Goal: Task Accomplishment & Management: Use online tool/utility

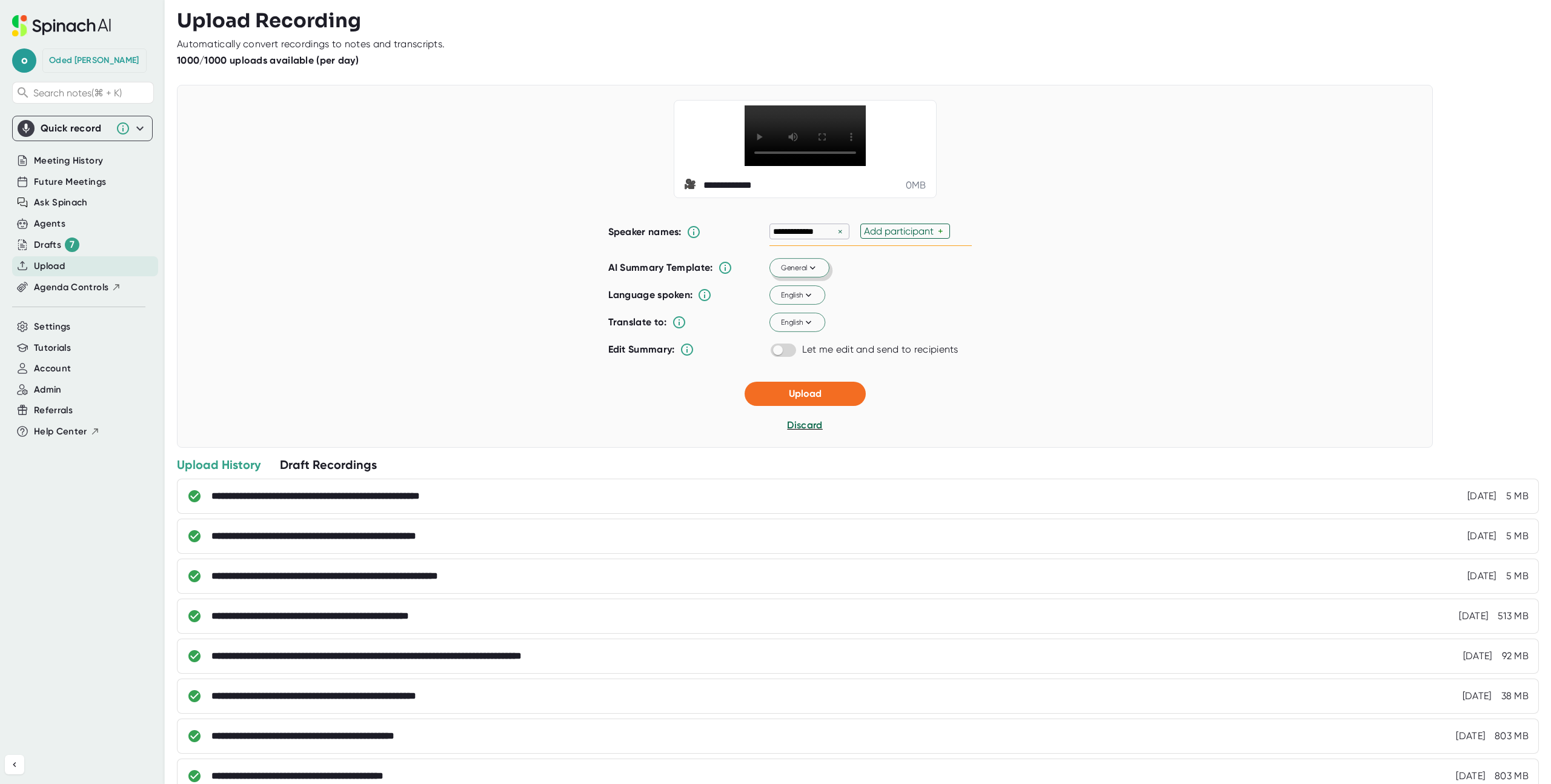
click at [793, 278] on button "General" at bounding box center [799, 268] width 60 height 20
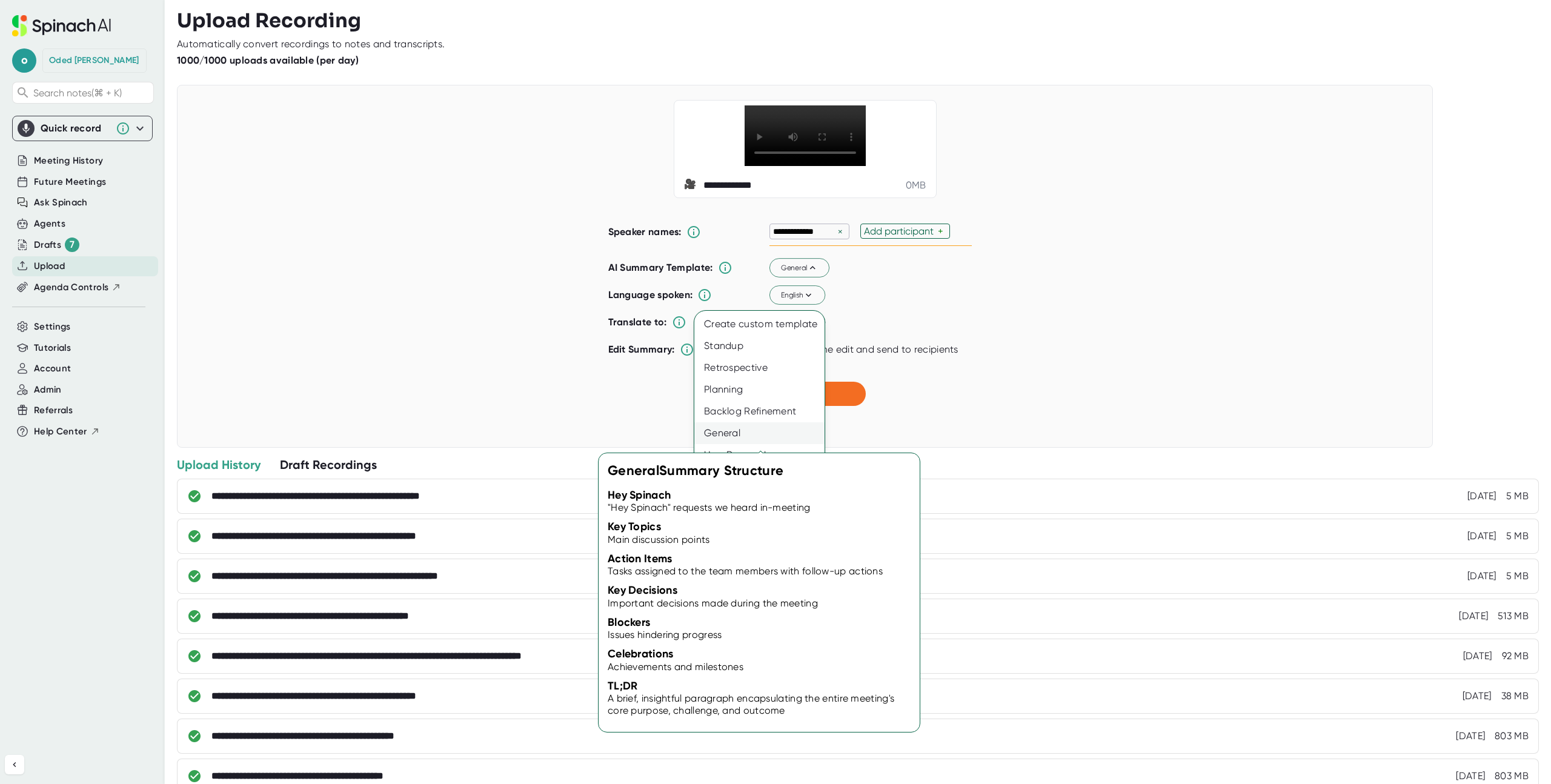
click at [736, 431] on div "General" at bounding box center [760, 433] width 130 height 22
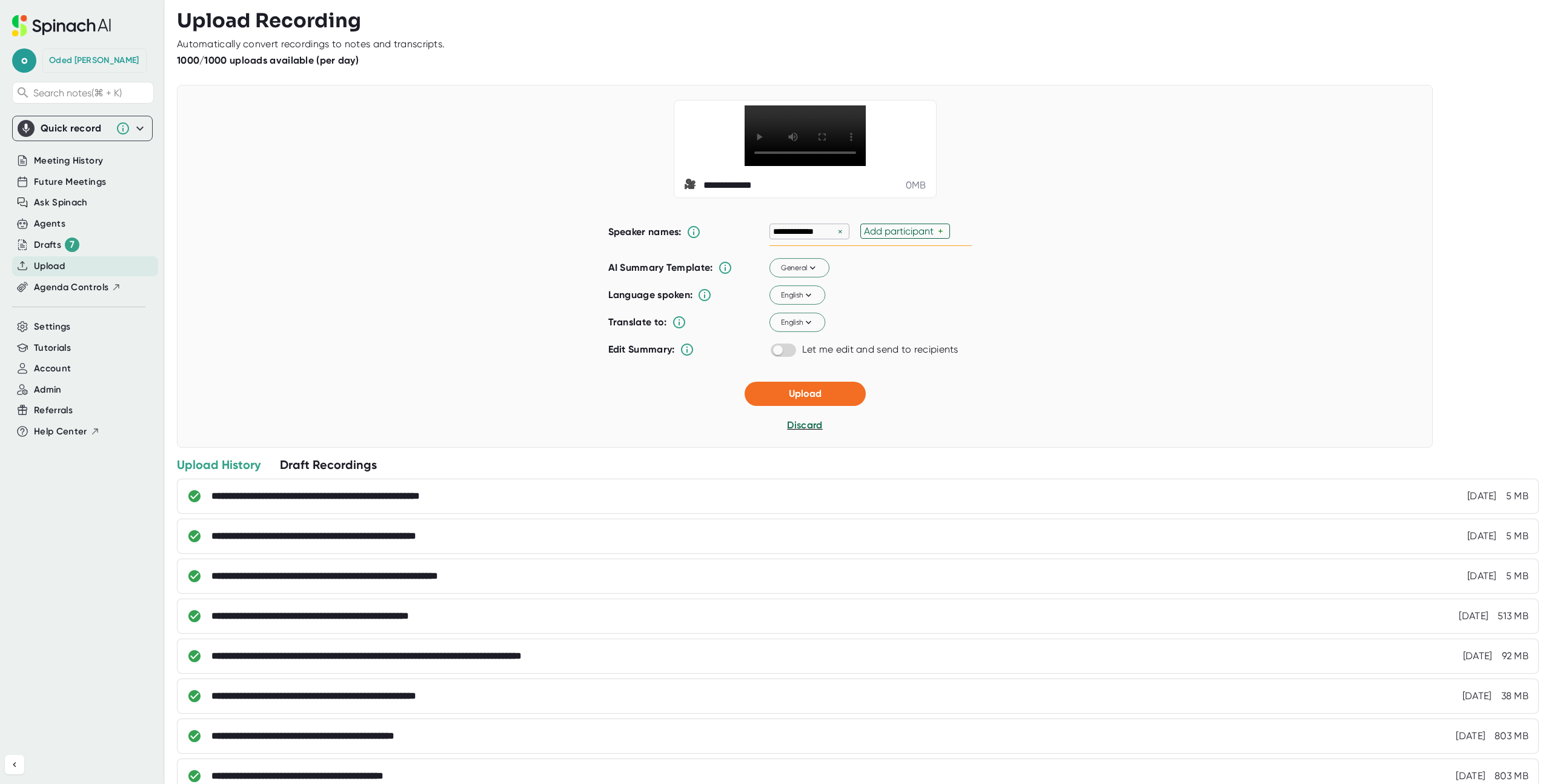
click at [952, 356] on div "Let me edit and send to recipients" at bounding box center [880, 349] width 156 height 12
click at [772, 406] on button "Upload" at bounding box center [805, 394] width 122 height 25
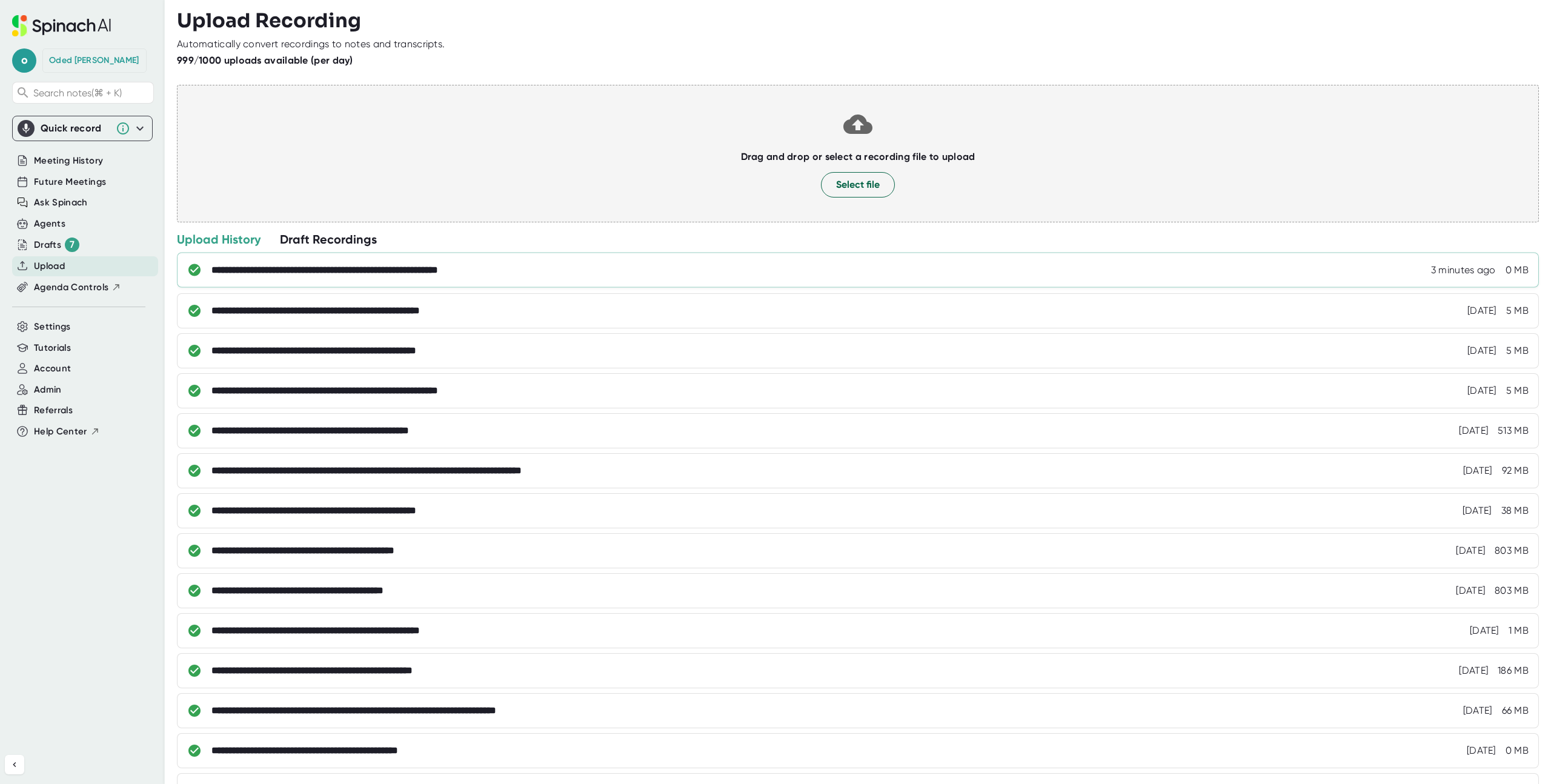
click at [444, 264] on div "**********" at bounding box center [360, 270] width 298 height 12
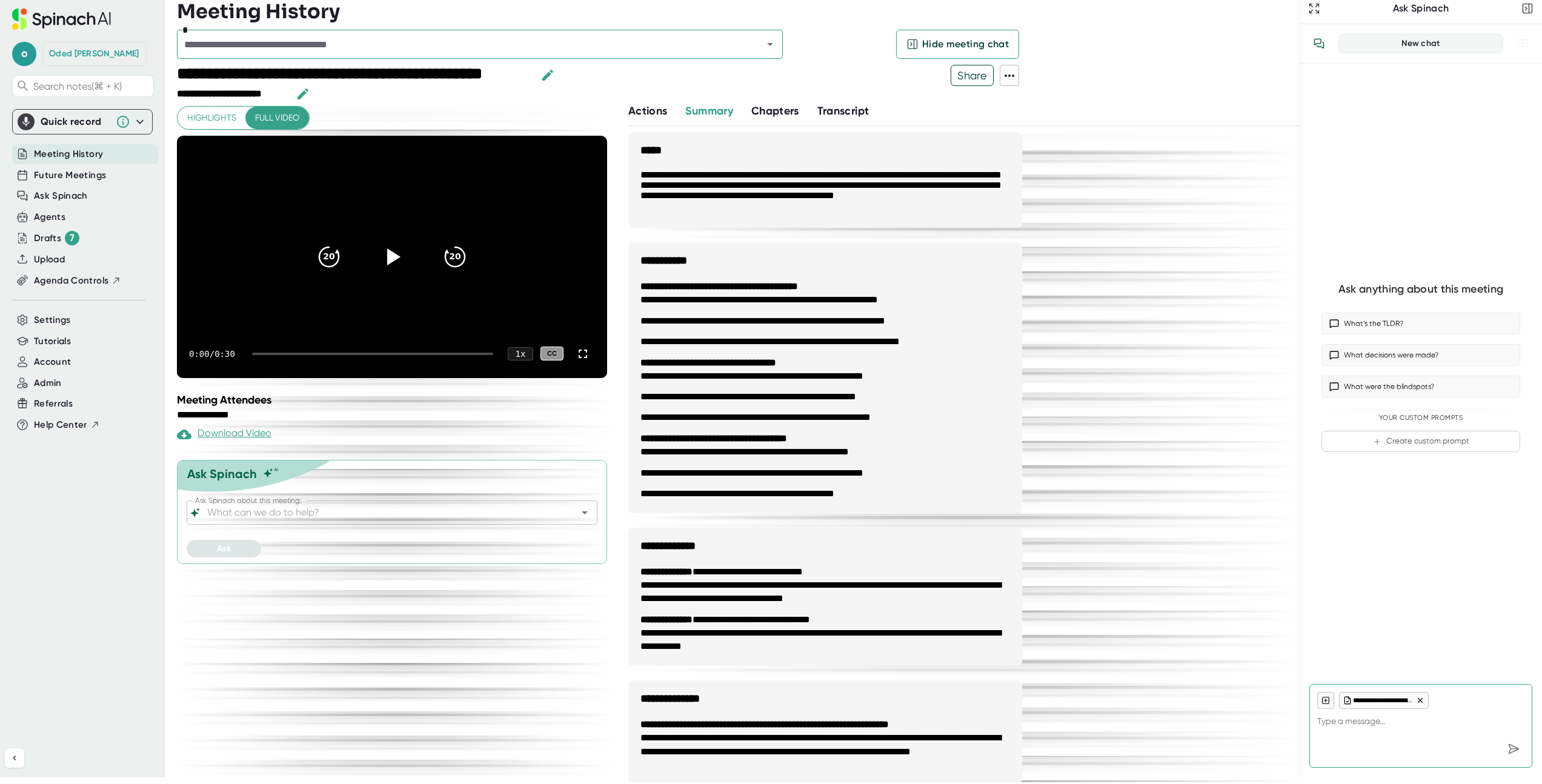
scroll to position [119, 0]
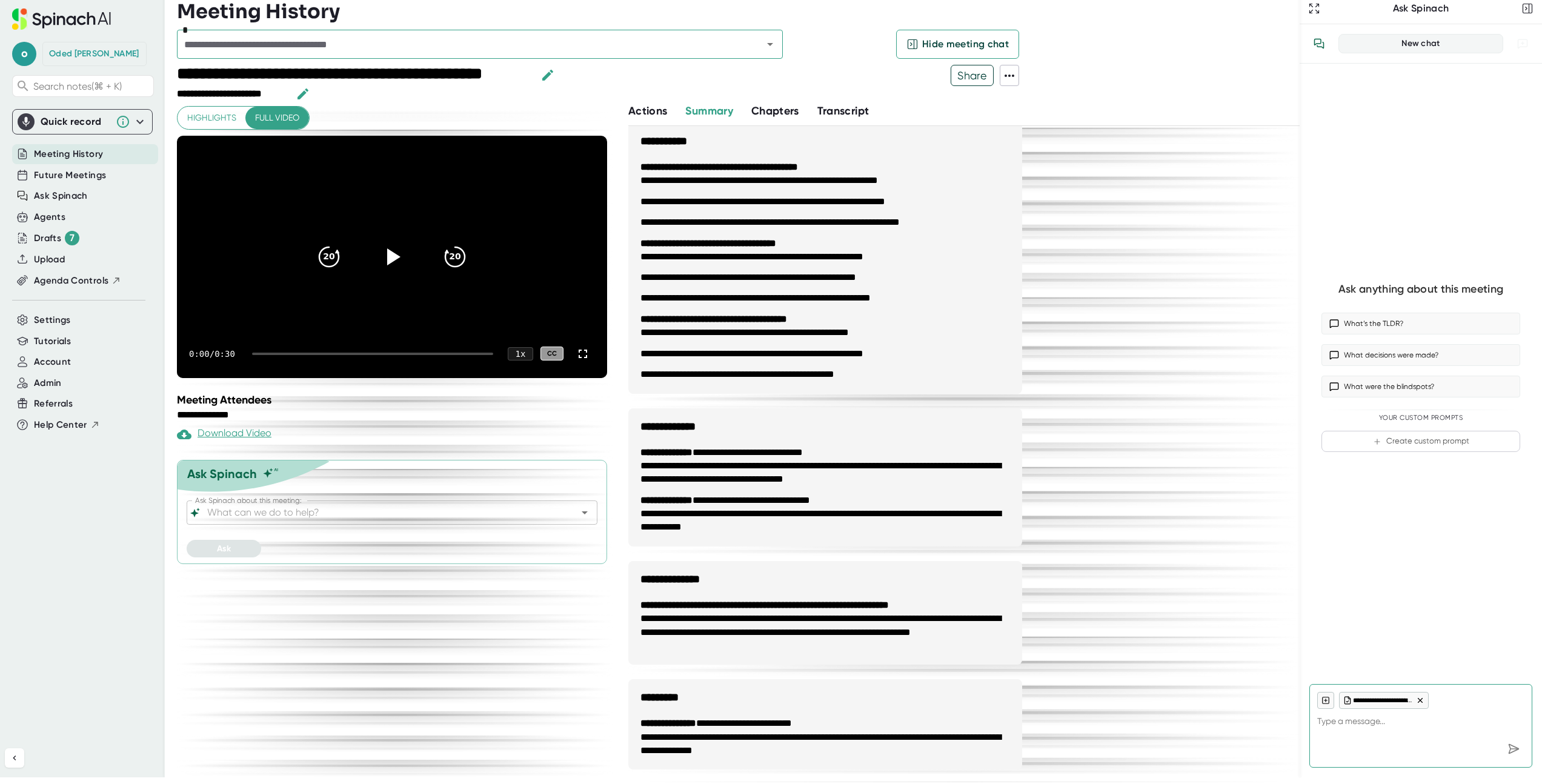
click at [1127, 547] on div "**********" at bounding box center [958, 398] width 659 height 770
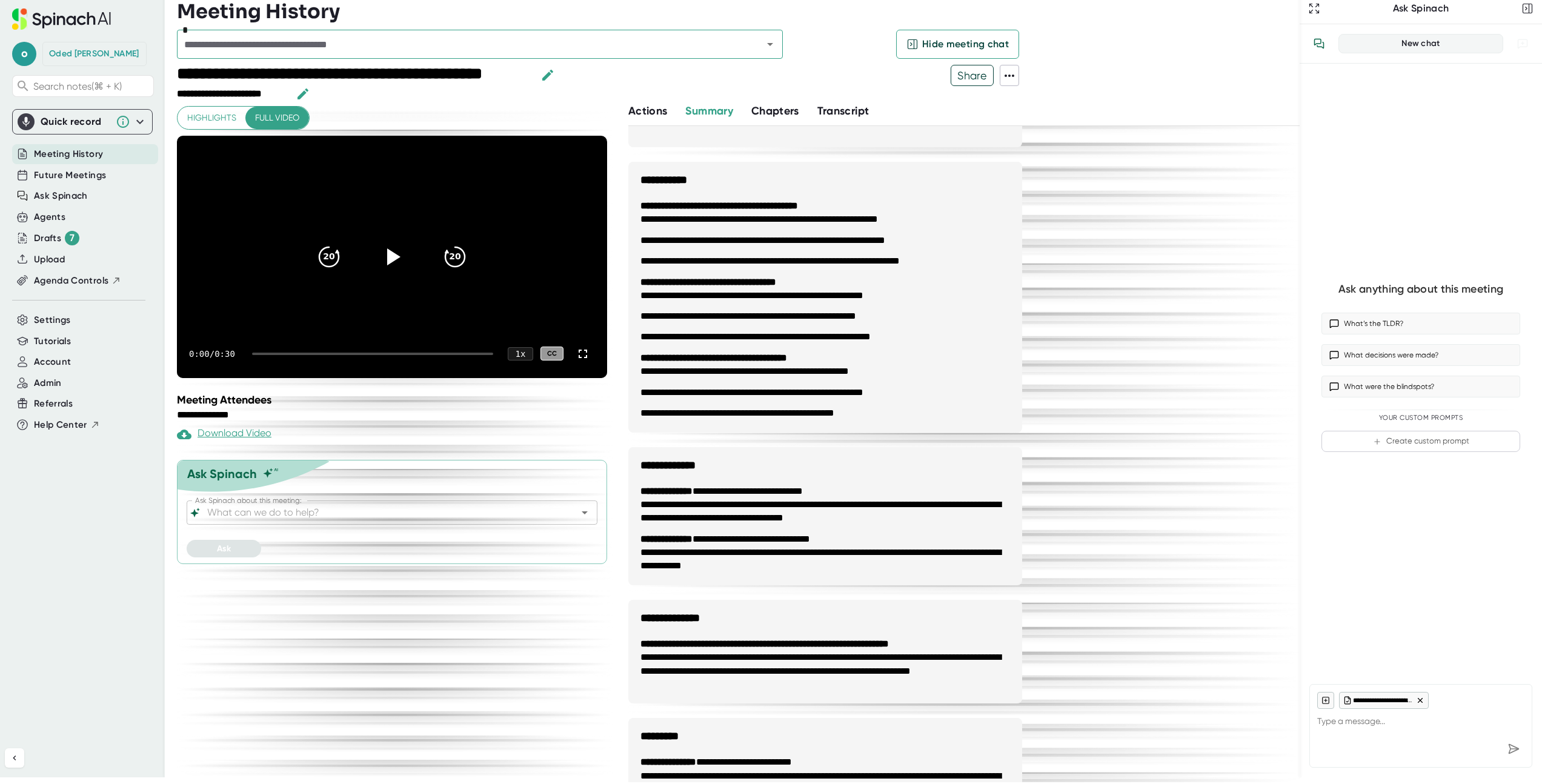
click at [1195, 495] on div "**********" at bounding box center [958, 436] width 659 height 770
type textarea "x"
click at [74, 207] on div "Agents" at bounding box center [85, 217] width 146 height 20
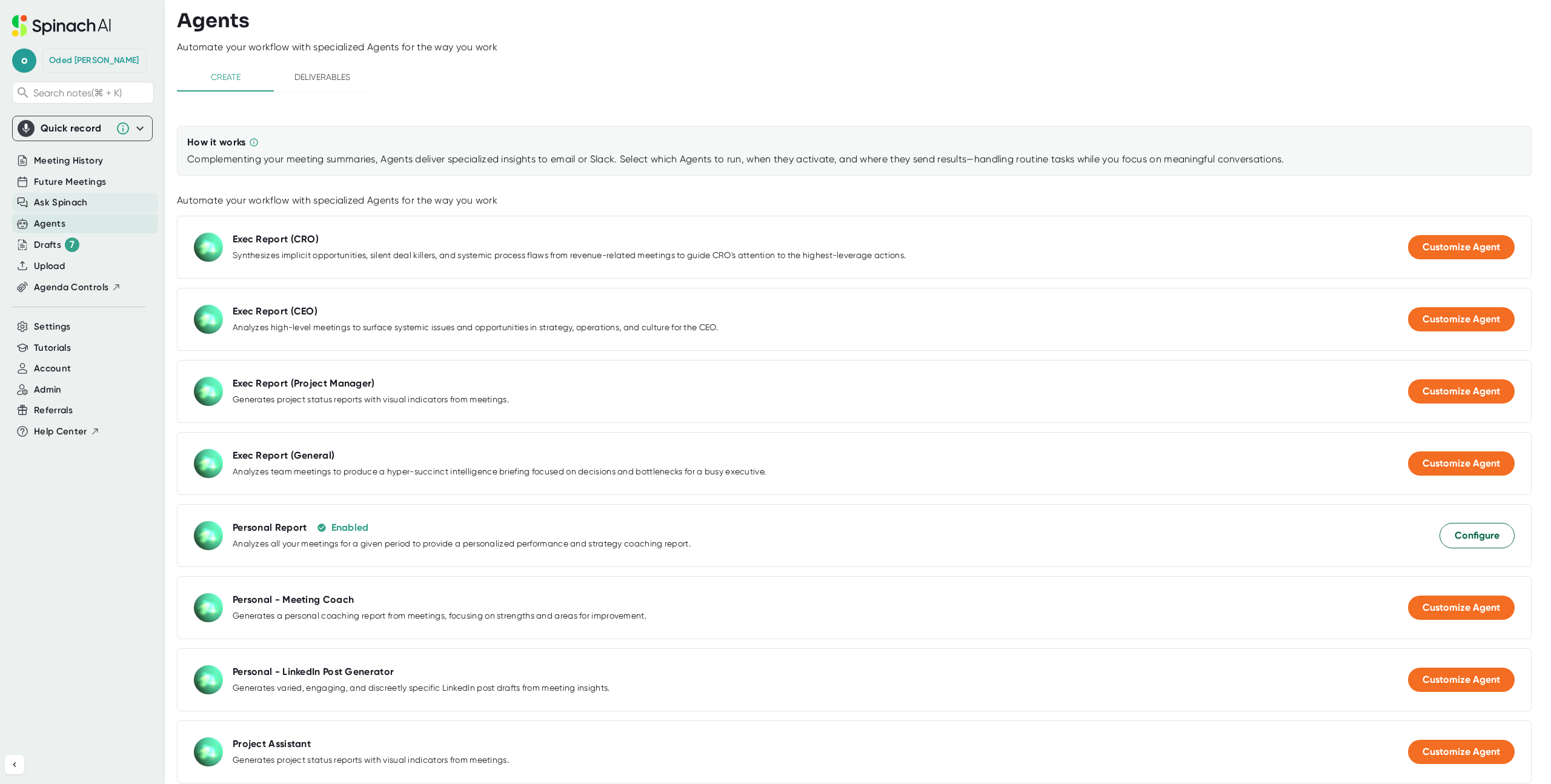
click at [76, 203] on span "Ask Spinach" at bounding box center [61, 203] width 54 height 14
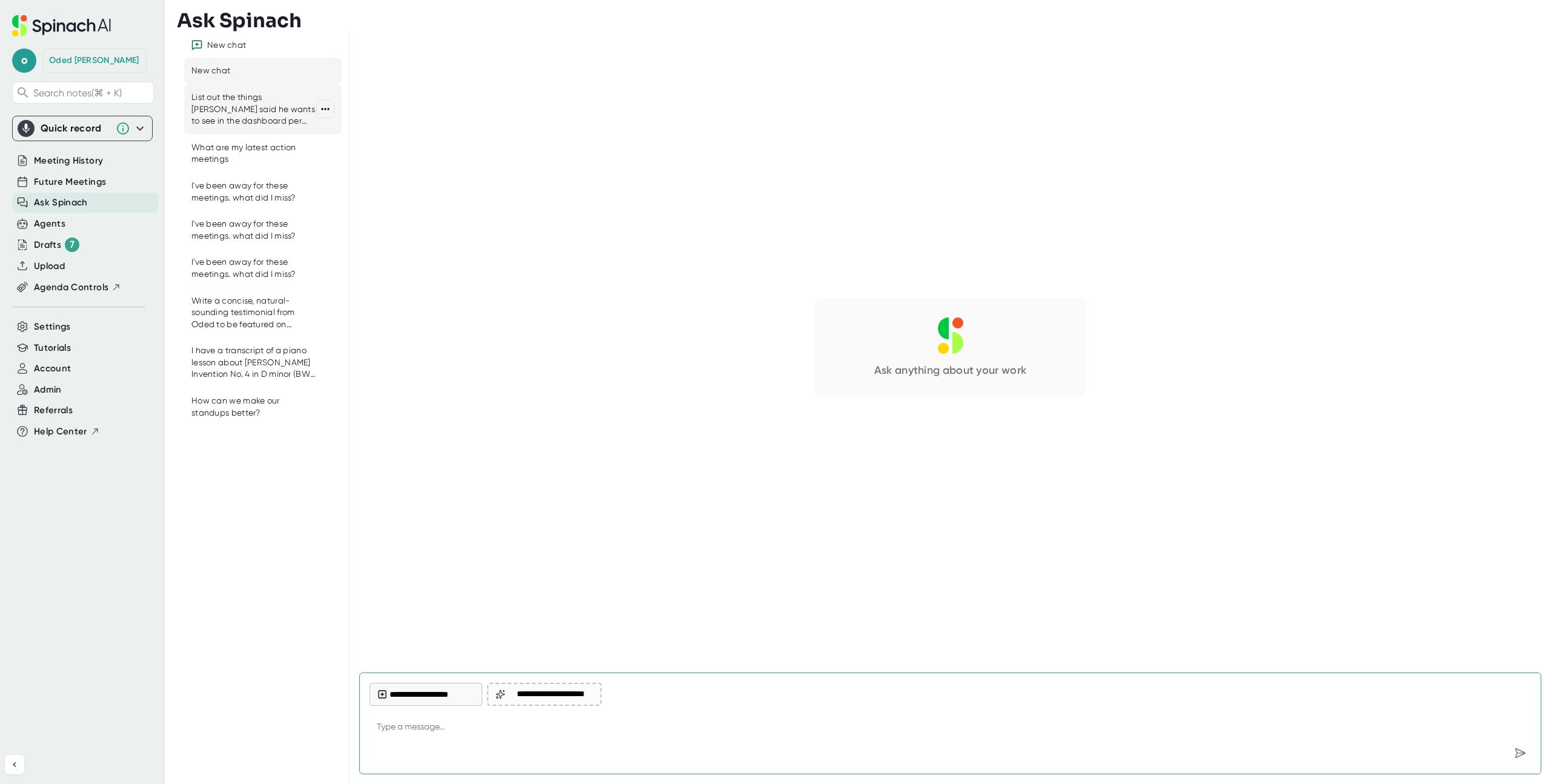
click at [236, 94] on div "List out the things [PERSON_NAME] said he wants to see in the dashboard per ent…" at bounding box center [254, 108] width 125 height 35
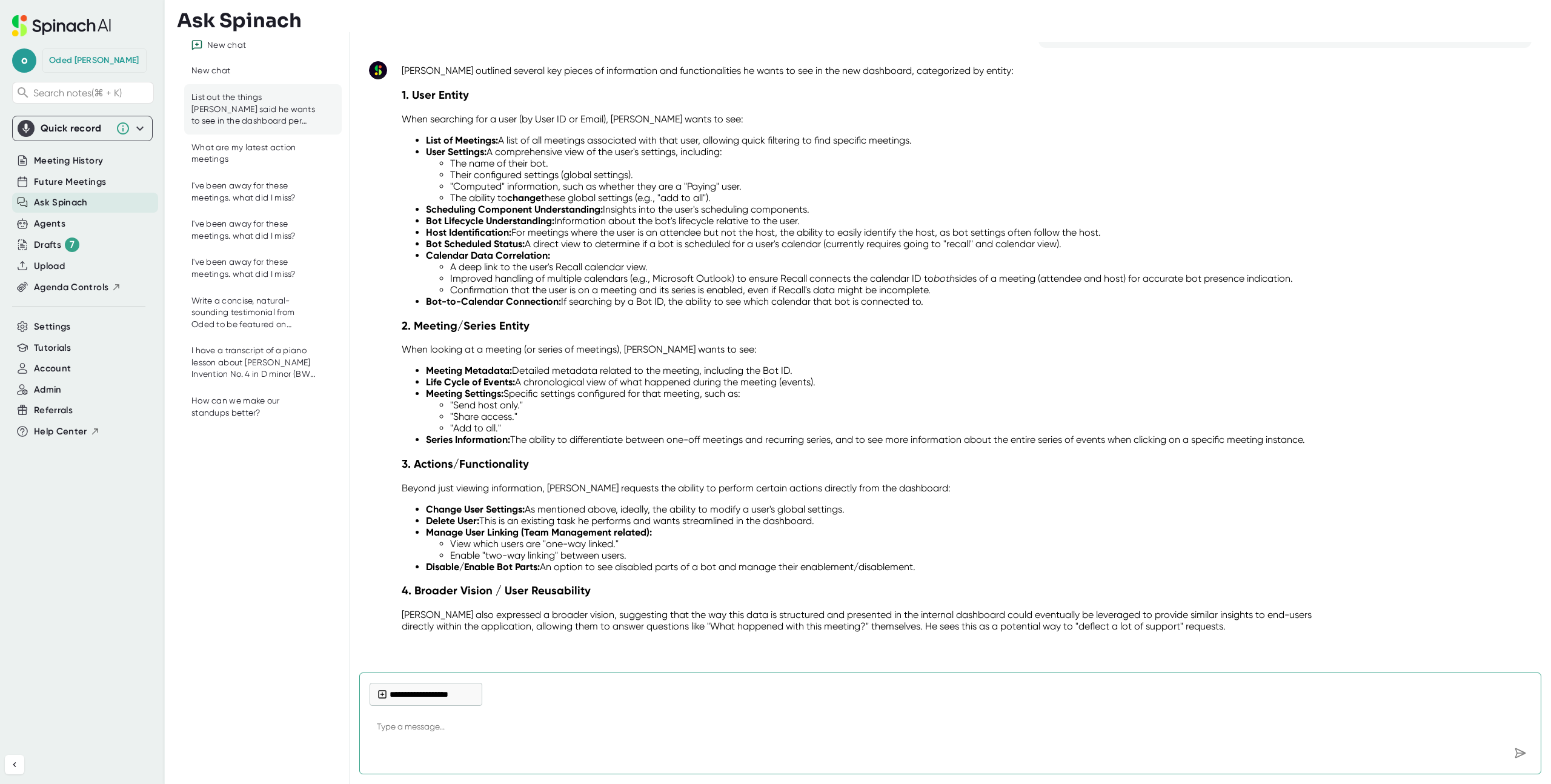
scroll to position [72, 0]
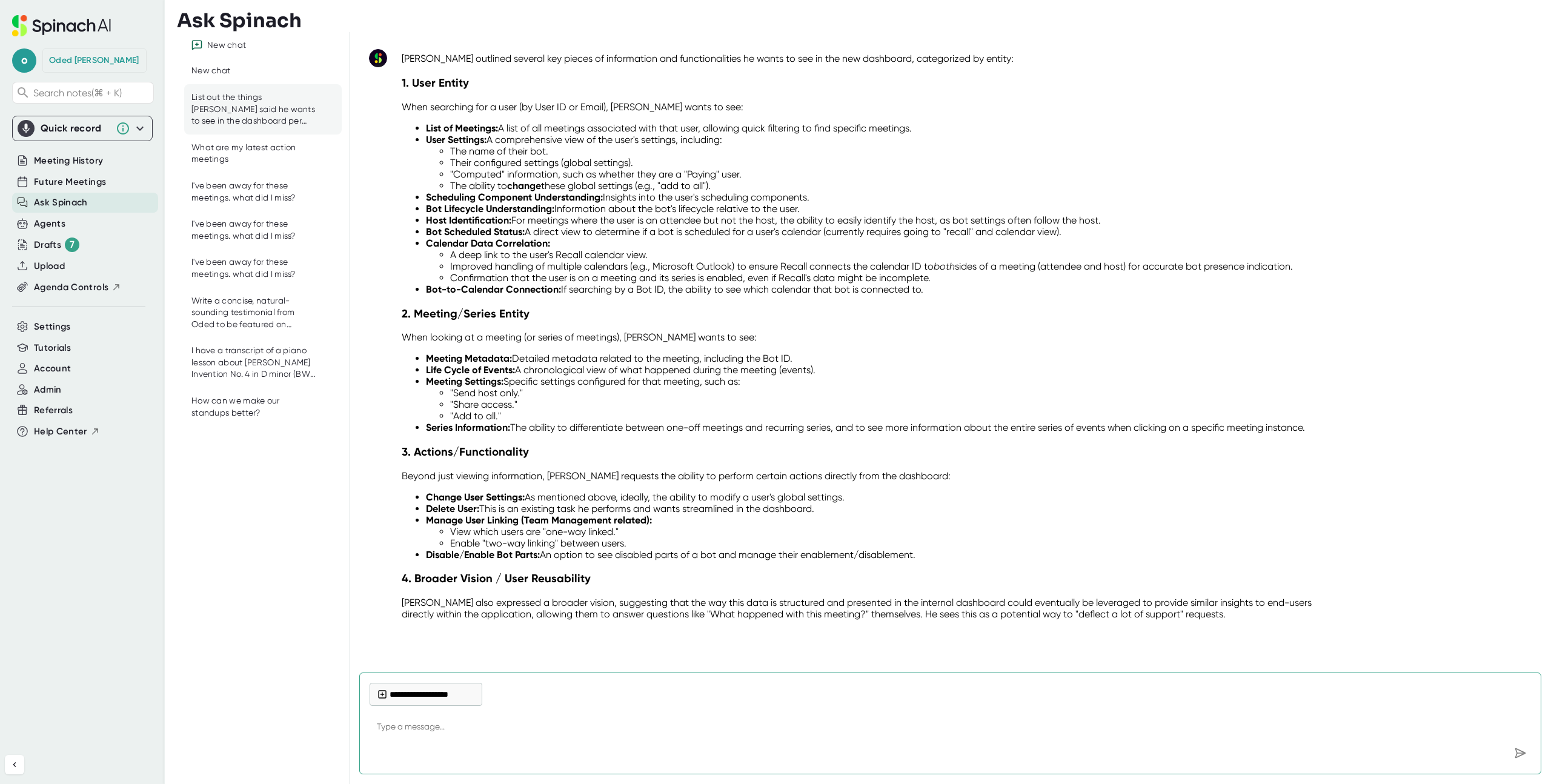
drag, startPoint x: 741, startPoint y: 687, endPoint x: 744, endPoint y: 717, distance: 30.1
click at [741, 688] on div at bounding box center [1008, 698] width 1044 height 30
type textarea "x"
click at [741, 730] on textarea at bounding box center [951, 728] width 1162 height 29
type textarea "W"
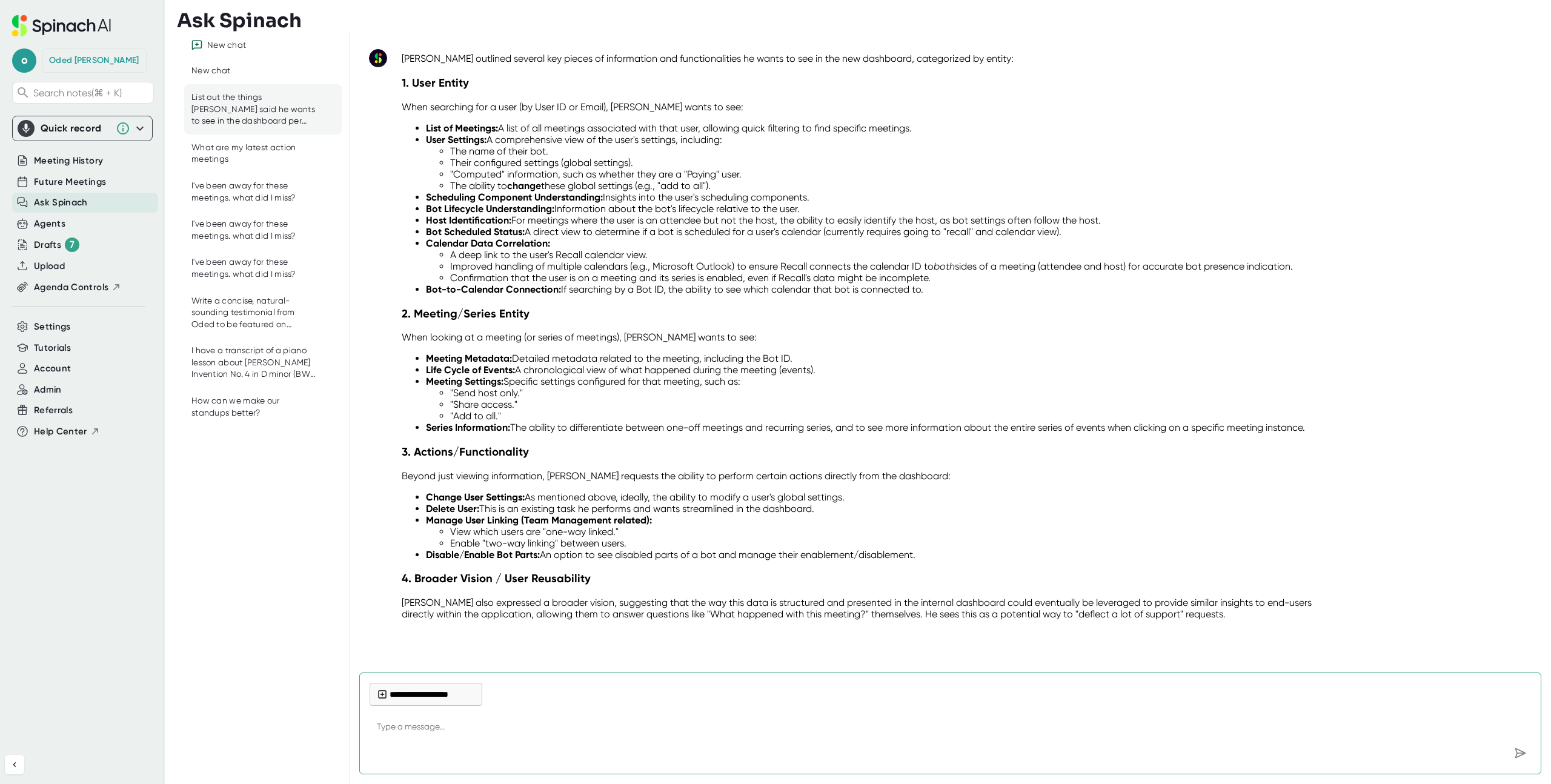
type textarea "x"
type textarea "Wh"
type textarea "x"
type textarea "Wha"
type textarea "x"
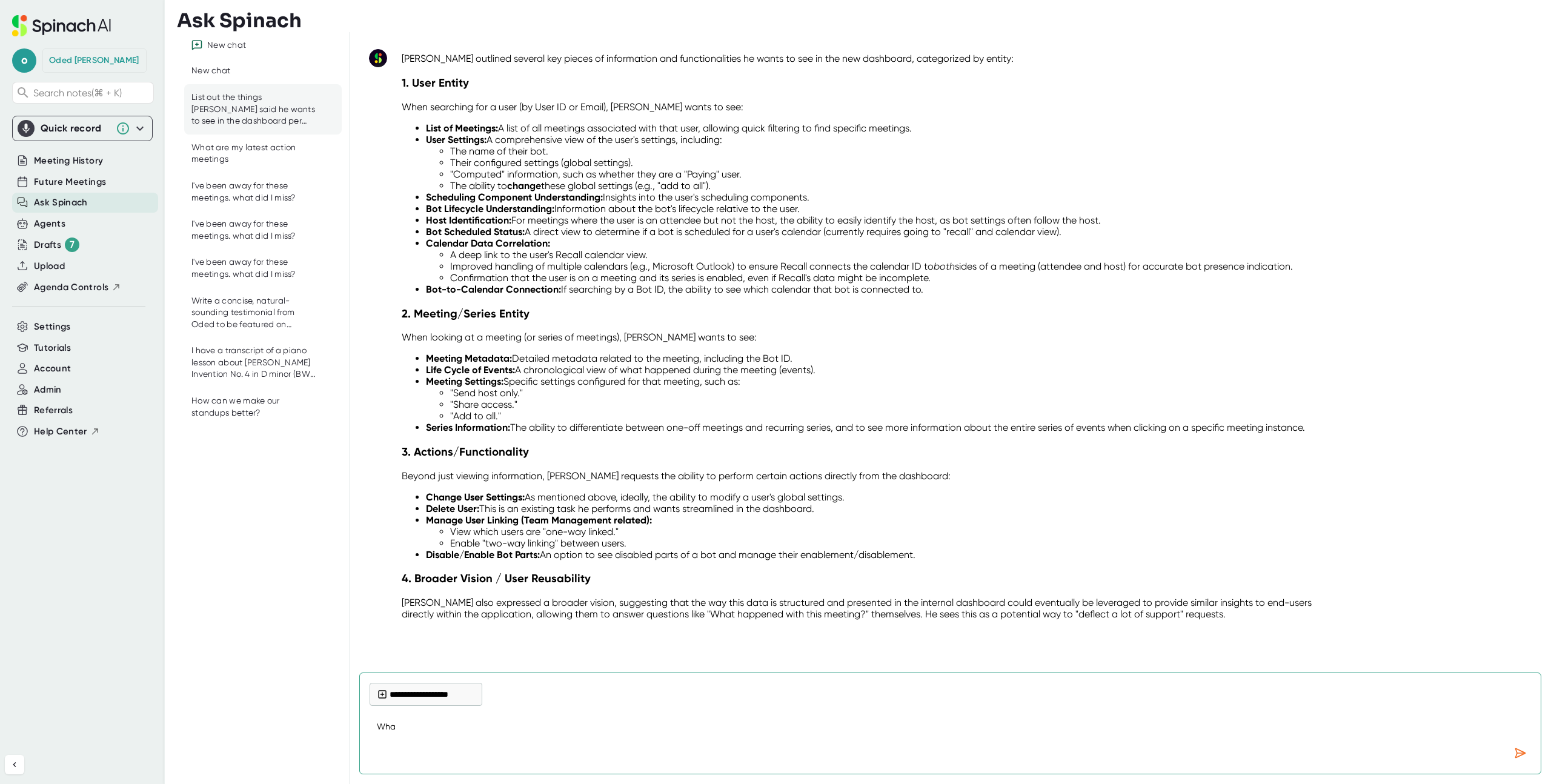
type textarea "What"
type textarea "x"
type textarea "What"
type textarea "x"
type textarea "What ""
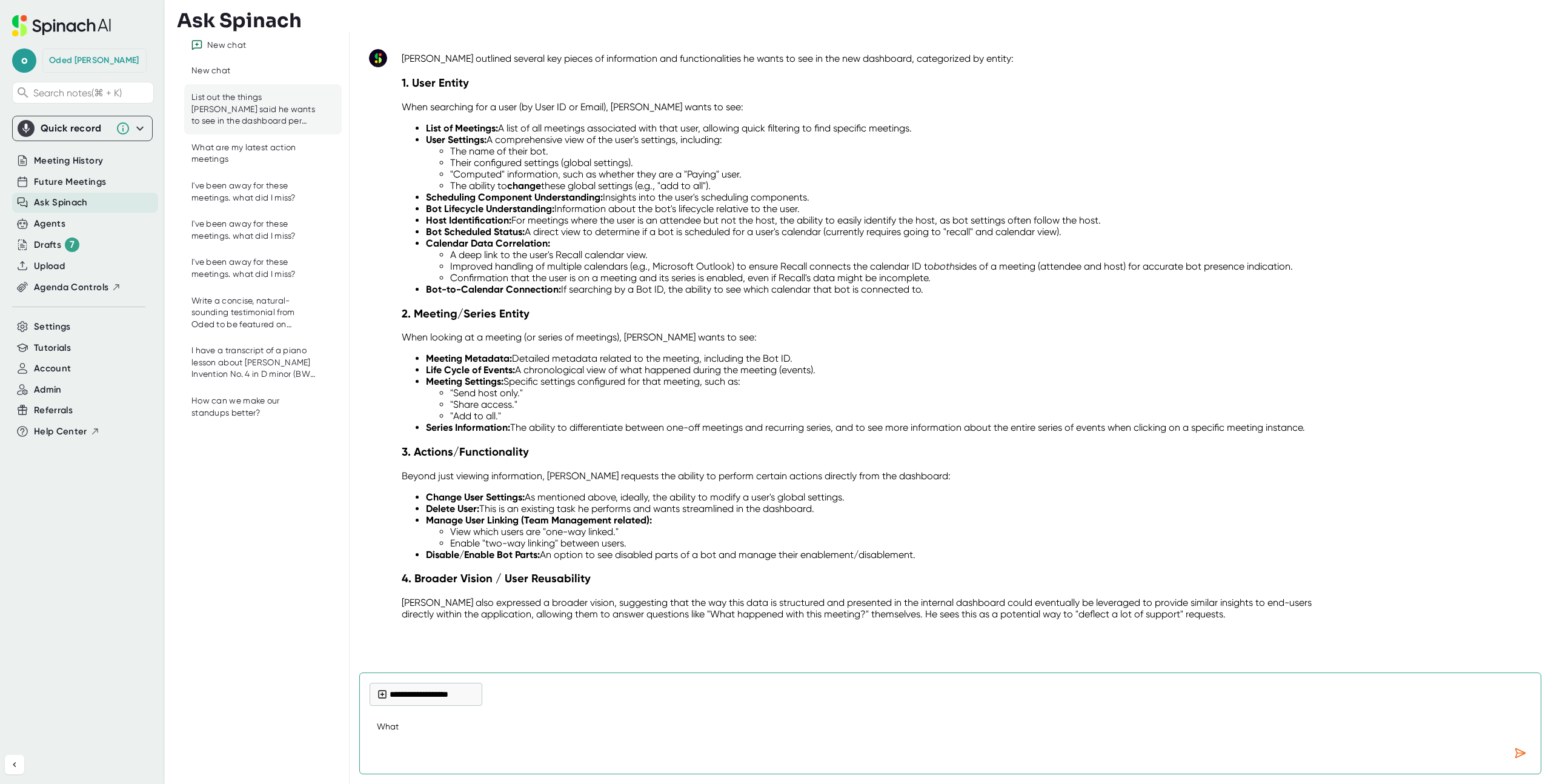
type textarea "x"
type textarea "What "Q"
type textarea "x"
type textarea "What "Qu"
type textarea "x"
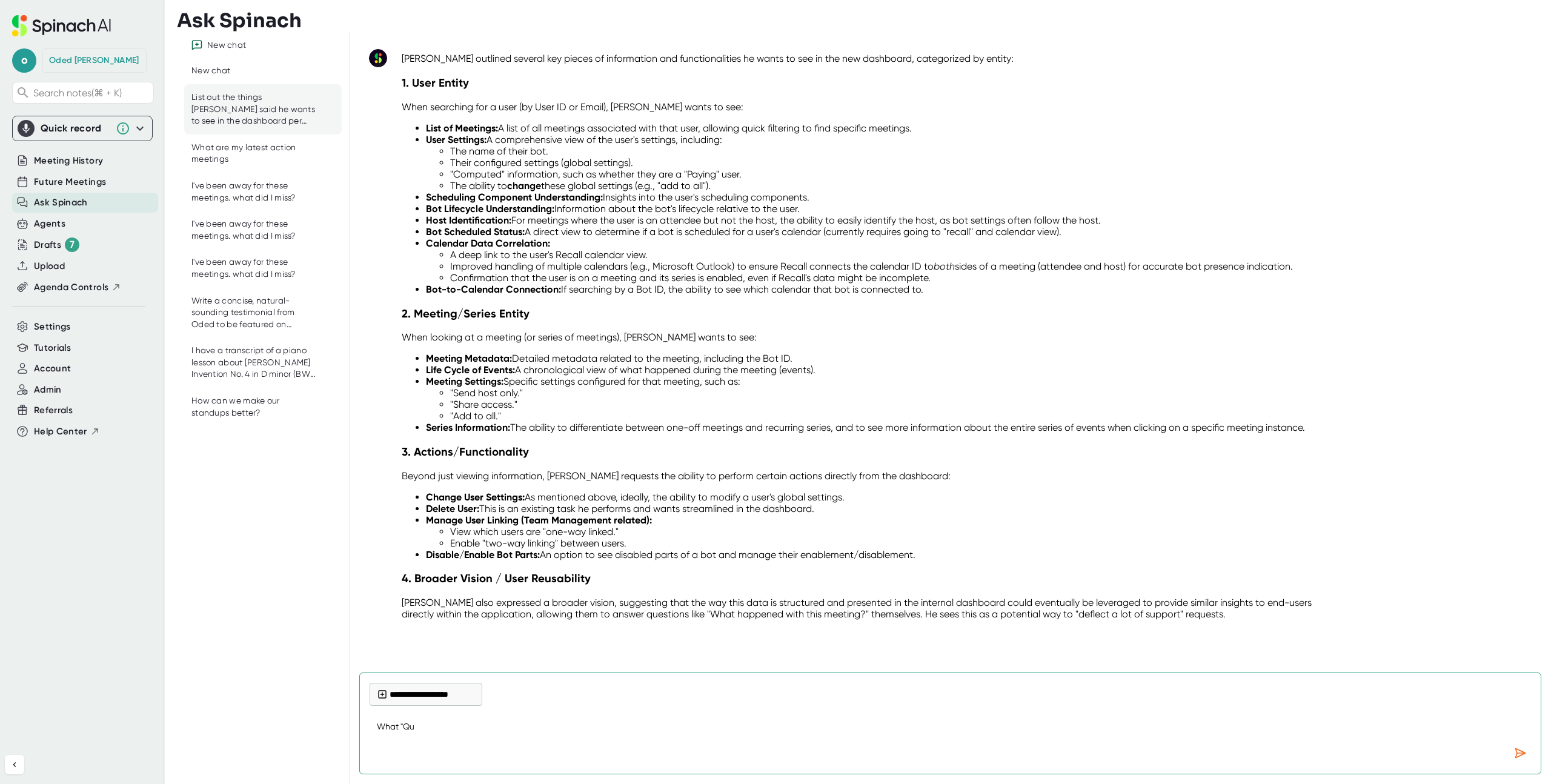
type textarea "What "Qui"
type textarea "x"
type textarea "What "Quic"
type textarea "x"
type textarea "What "Quick"
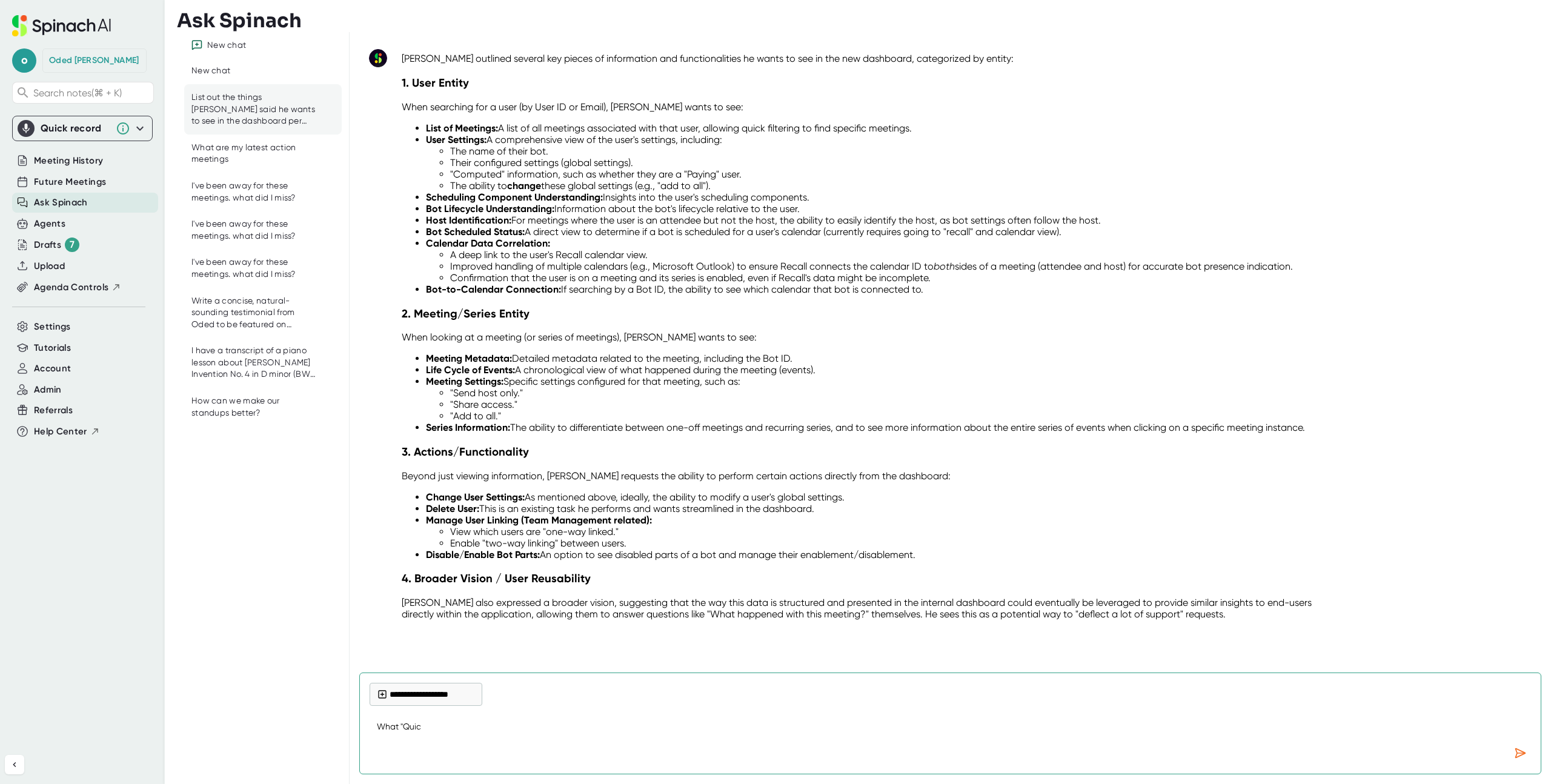
type textarea "x"
type textarea "What "Quick"
type textarea "x"
type textarea "What "Quick l"
type textarea "x"
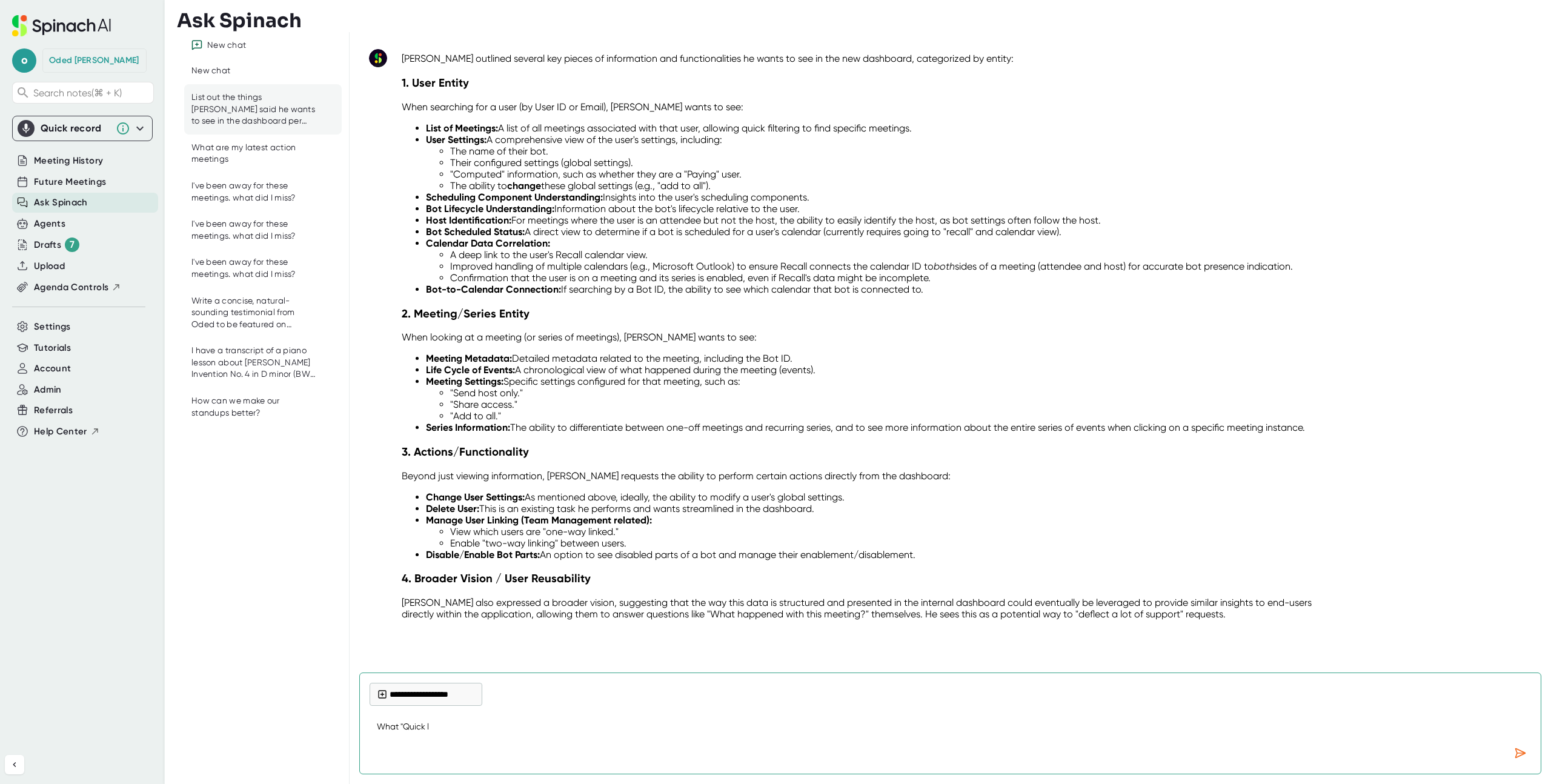
type textarea "What "Quick li"
type textarea "x"
type textarea "What "Quick lin"
type textarea "x"
type textarea "What "Quick link"
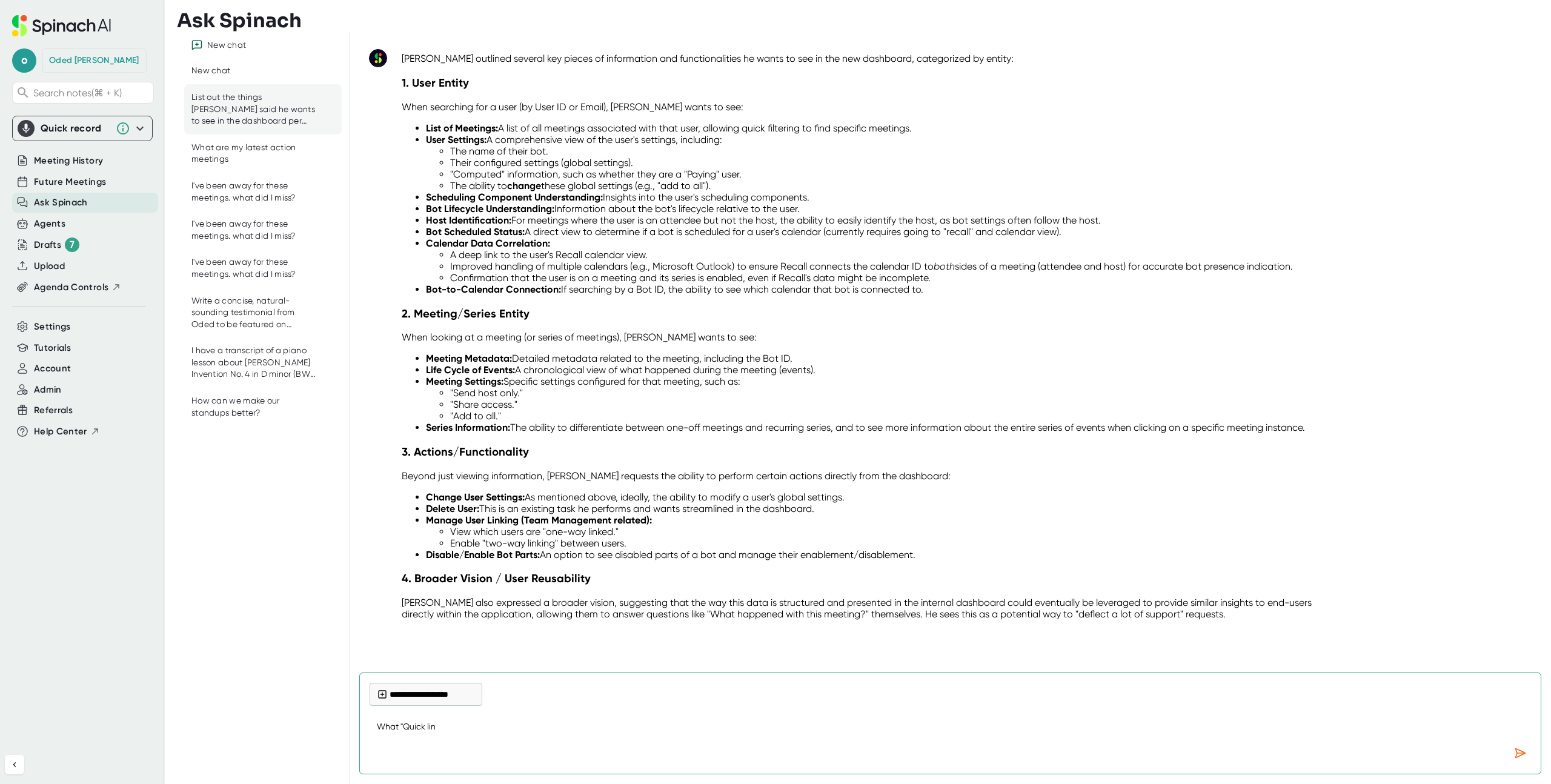
type textarea "x"
type textarea "What "Quick links"
type textarea "x"
type textarea "What "Quick links""
type textarea "x"
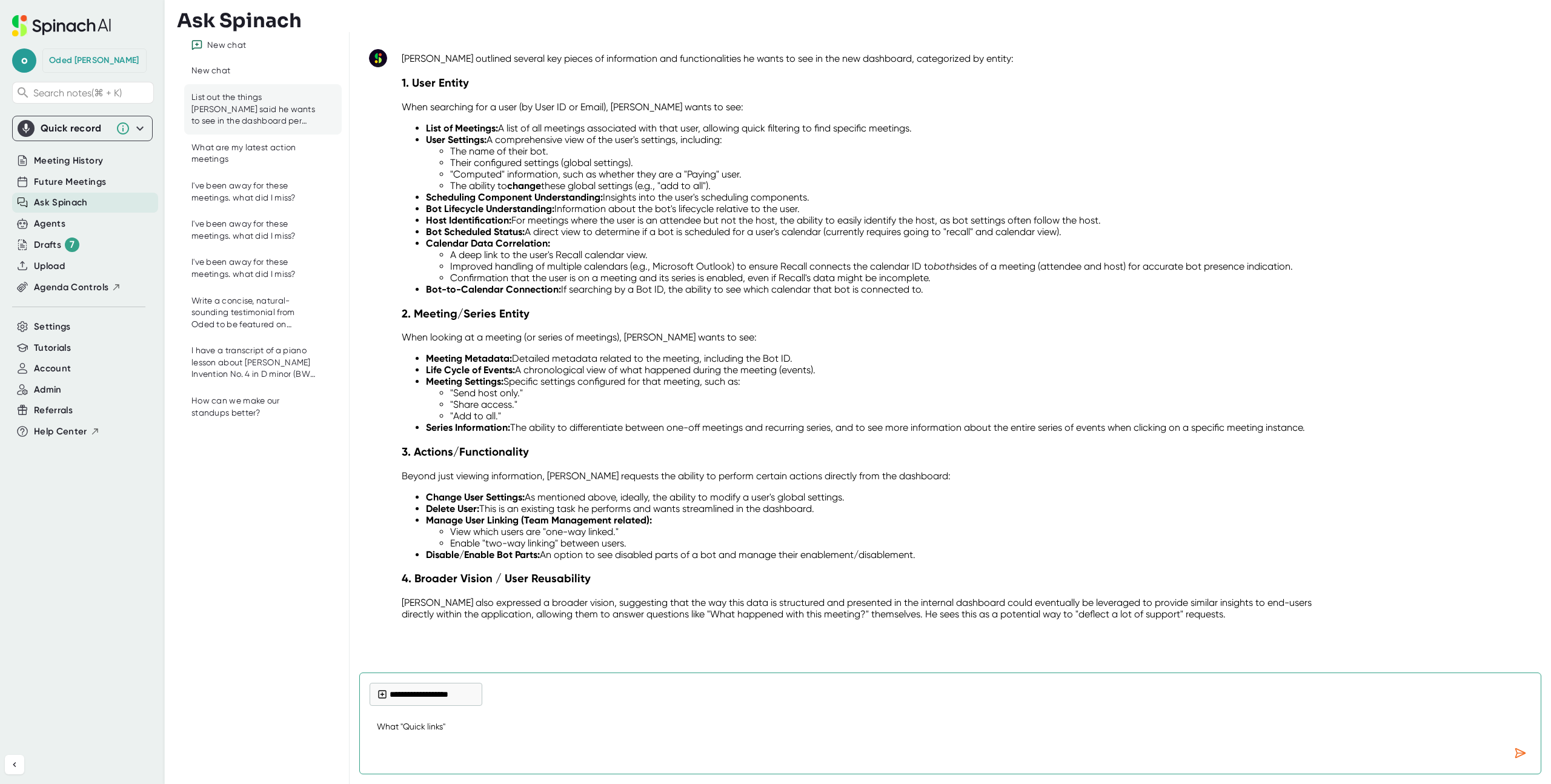
type textarea "What "Quick links""
type textarea "x"
type textarea "What "Quick links" d"
type textarea "x"
type textarea "What "Quick links" di"
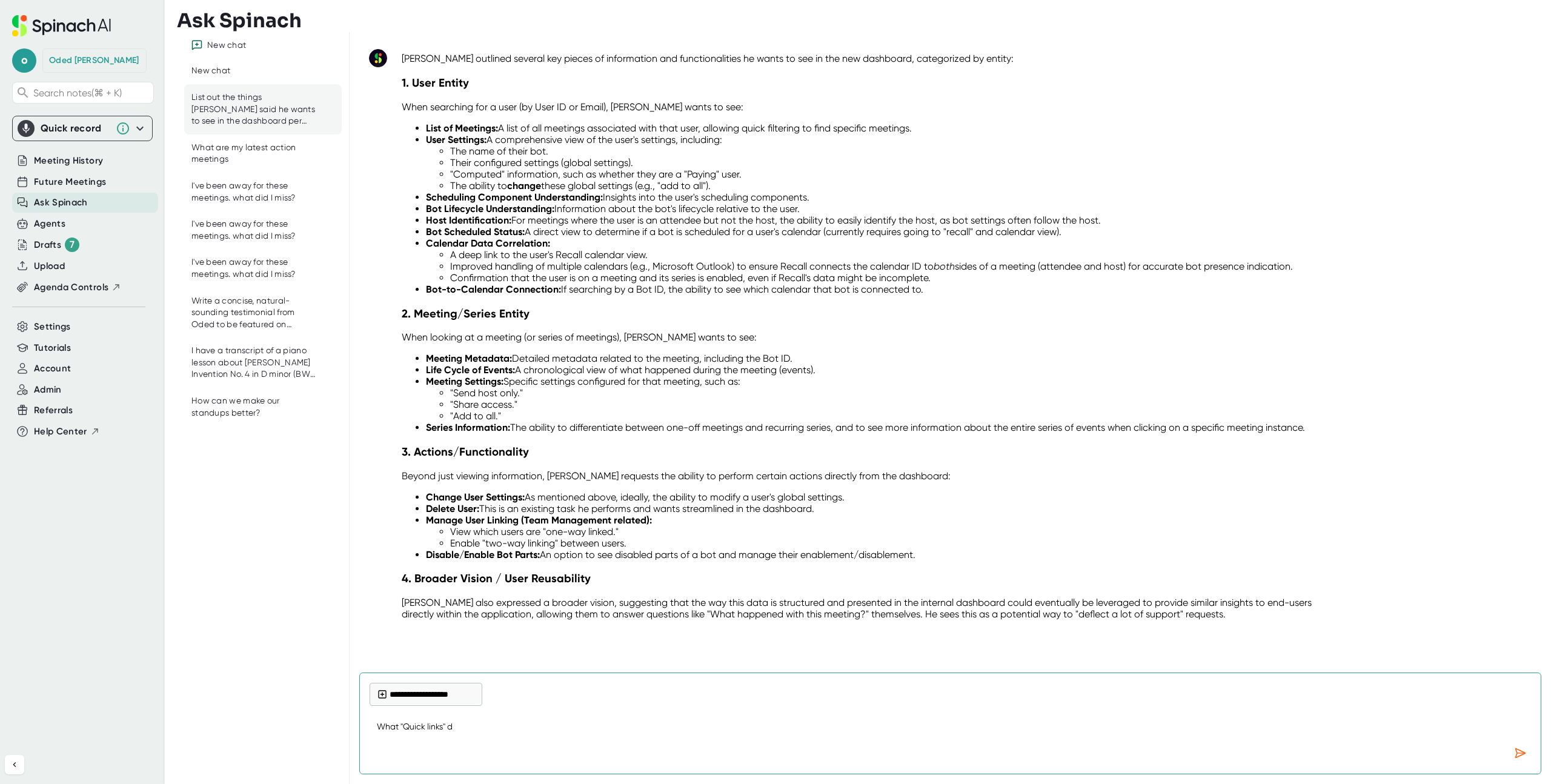
type textarea "x"
type textarea "What "Quick links" did"
type textarea "x"
type textarea "What "Quick links" did"
type textarea "x"
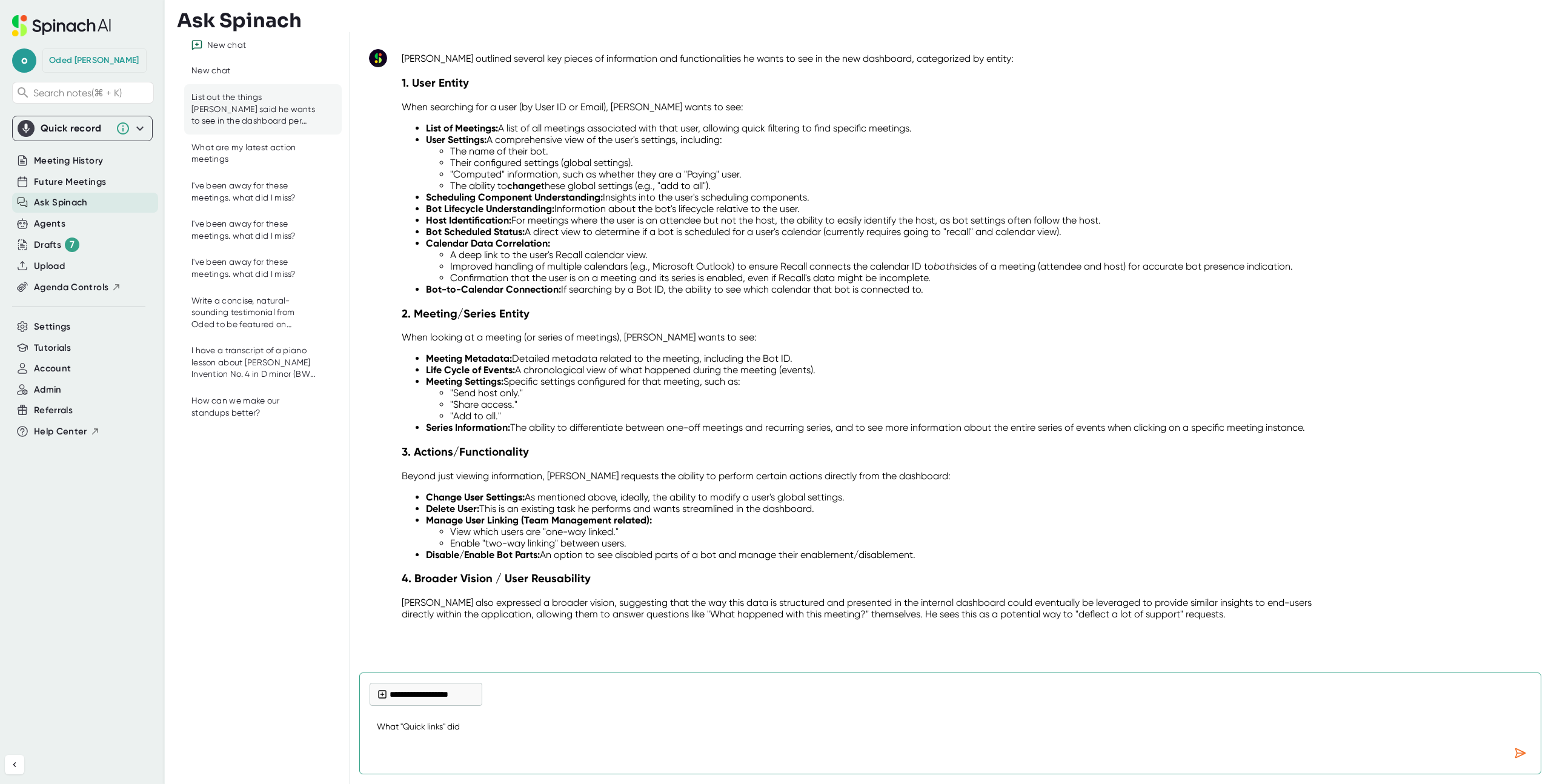
type textarea "What "Quick links" did w"
type textarea "x"
type textarea "What "Quick links" did we"
type textarea "x"
type textarea "What "Quick links" did we"
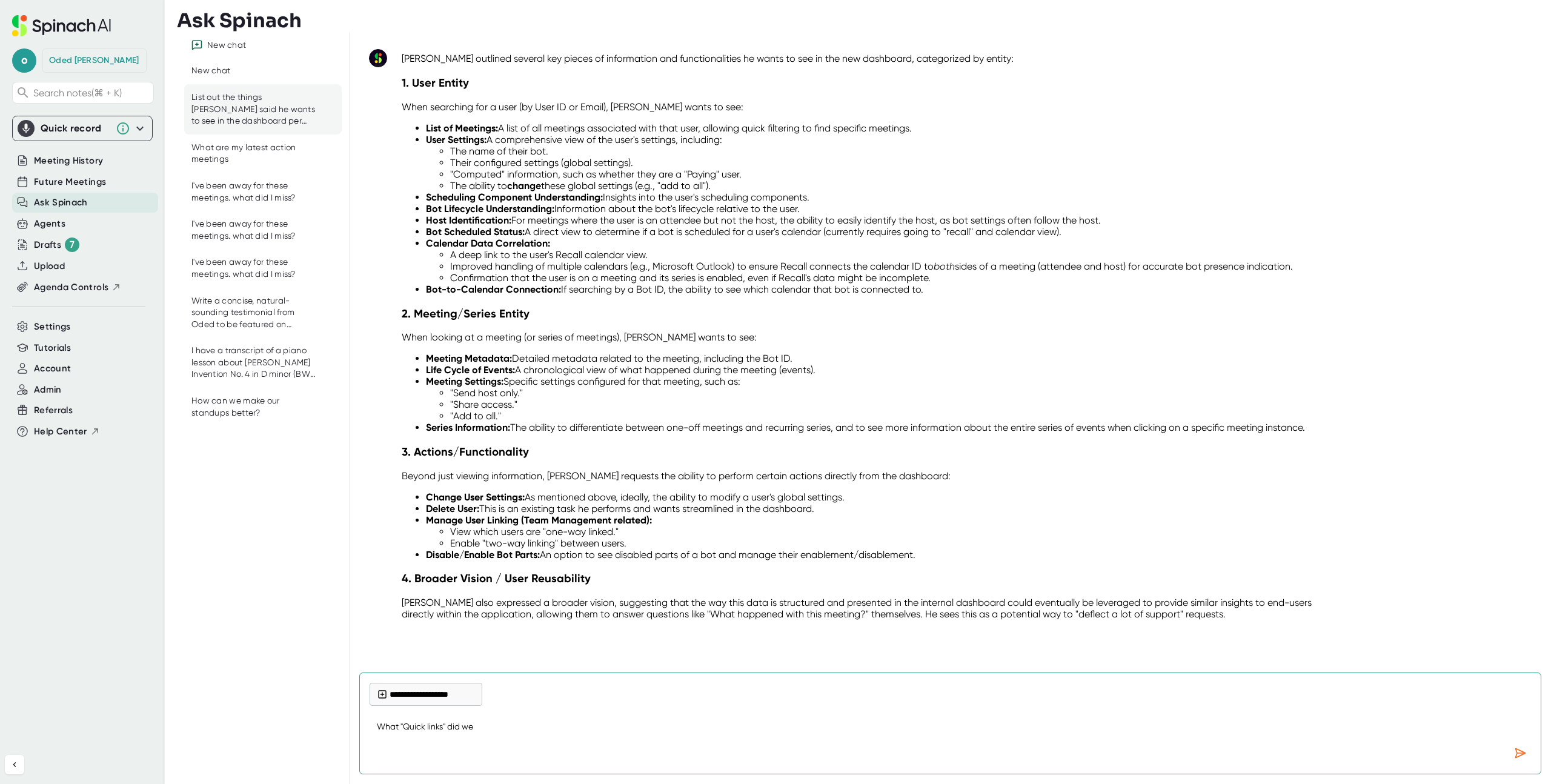
type textarea "x"
type textarea "What "Quick links" did we d"
type textarea "x"
type textarea "What "Quick links" did we di"
type textarea "x"
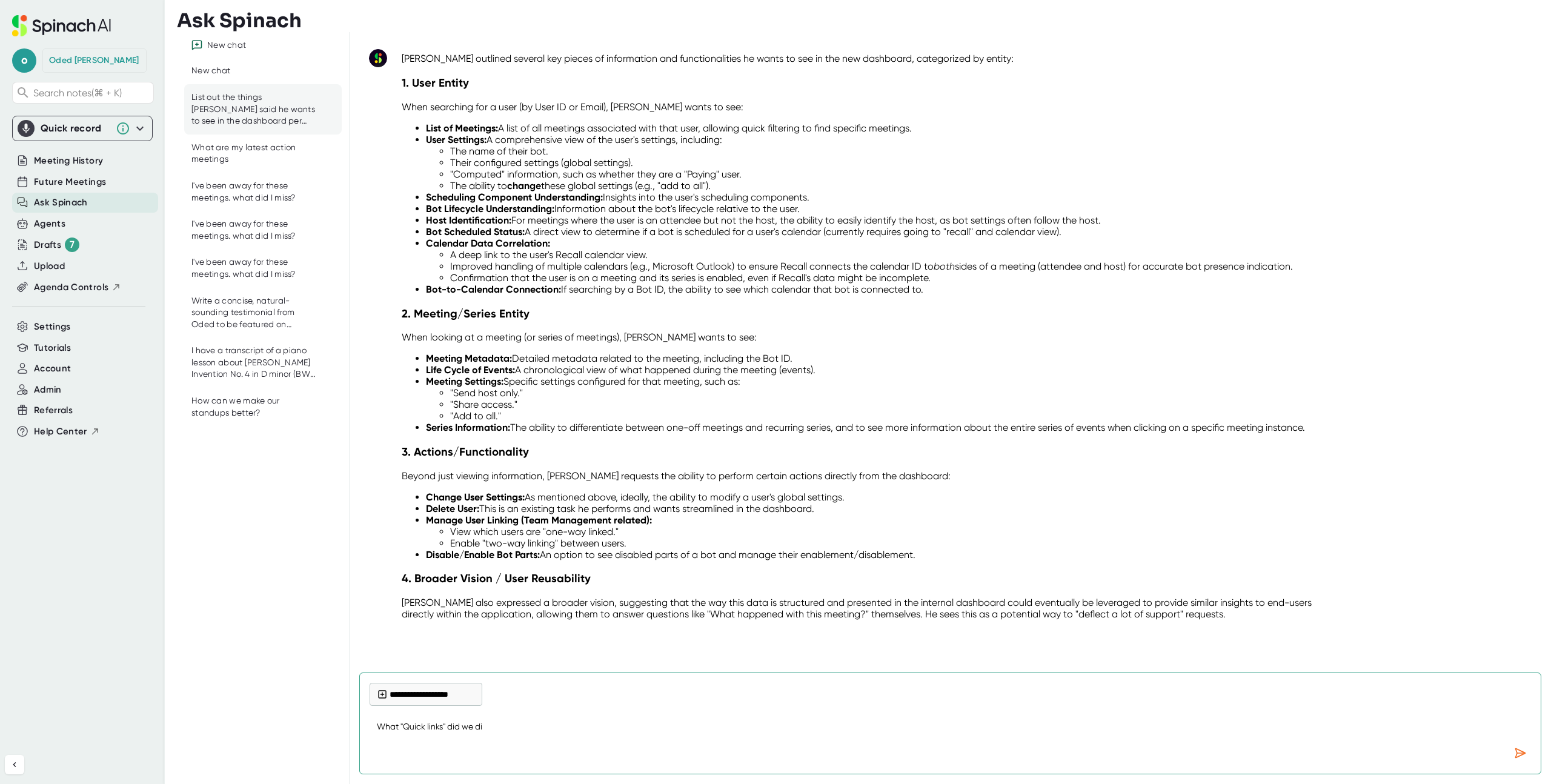
type textarea "What "Quick links" did we dis"
type textarea "x"
type textarea "What "Quick links" did we disc"
type textarea "x"
type textarea "What "Quick links" did we discu"
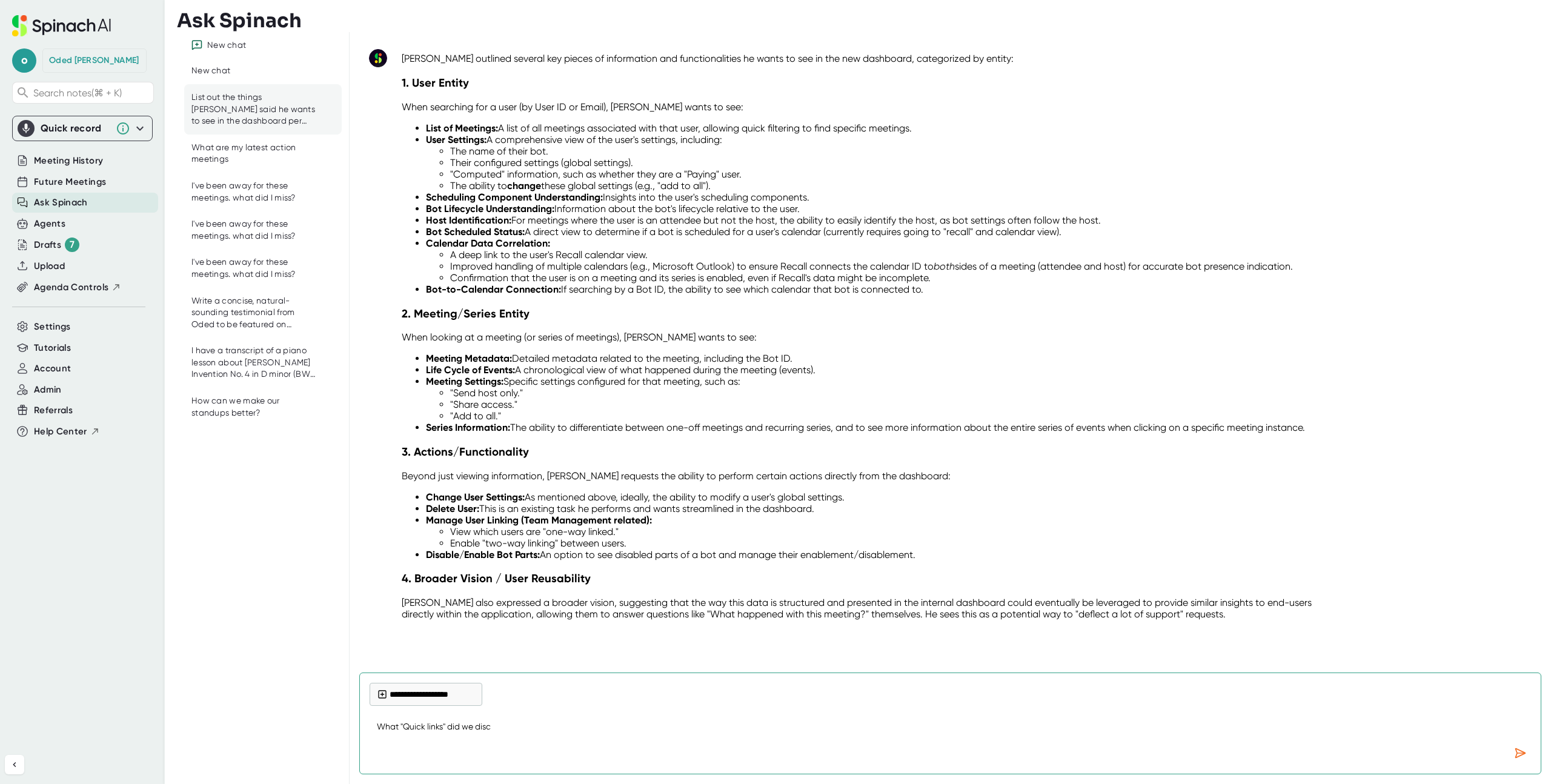
type textarea "x"
type textarea "What "Quick links" did we discus"
type textarea "x"
type textarea "What "Quick links" did we discuss"
type textarea "x"
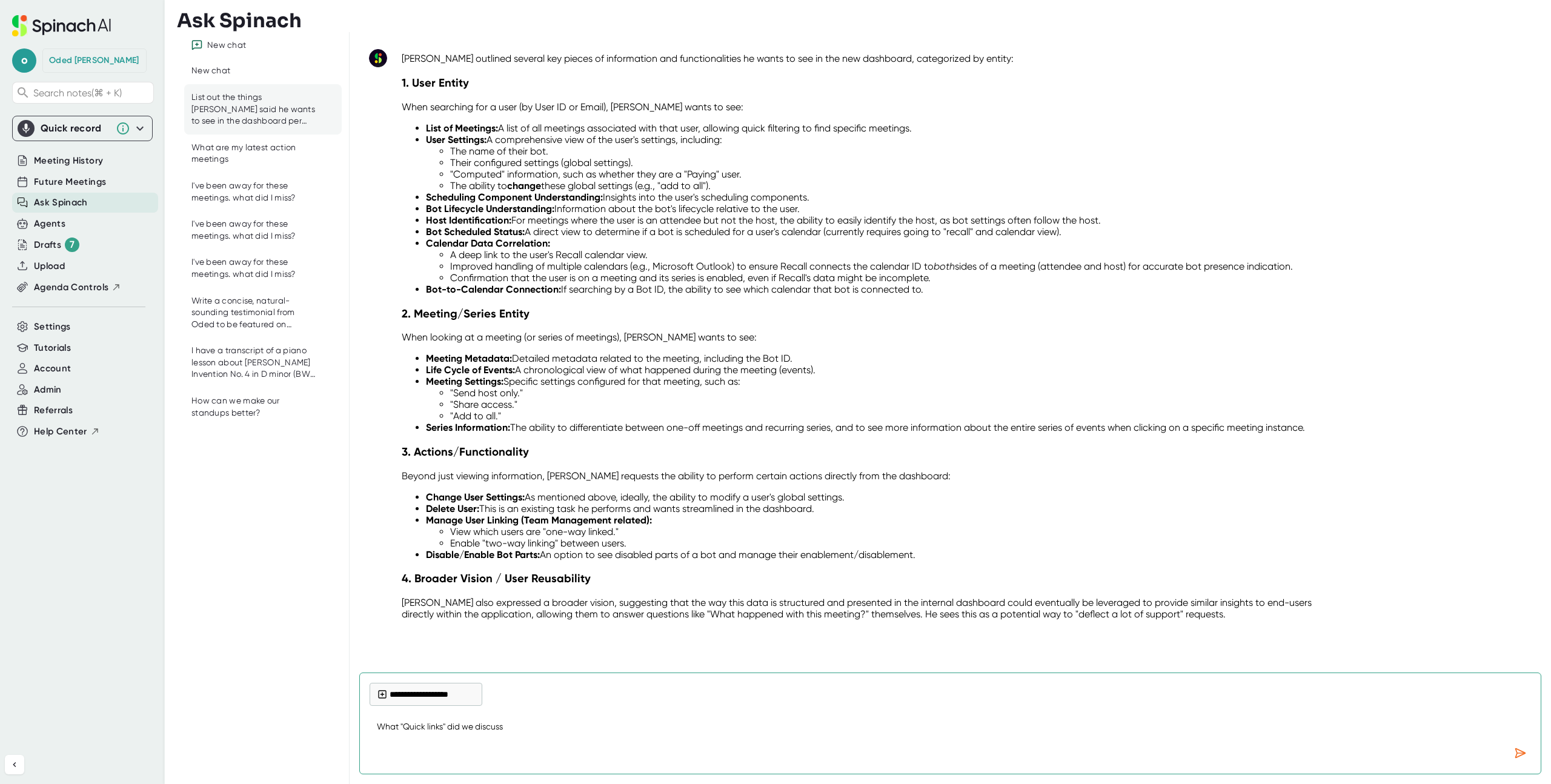
type textarea "What "Quick links" did we discuss"
type textarea "x"
type textarea "What "Quick links" did we discuss f"
type textarea "x"
type textarea "What "Quick links" did we discuss fo"
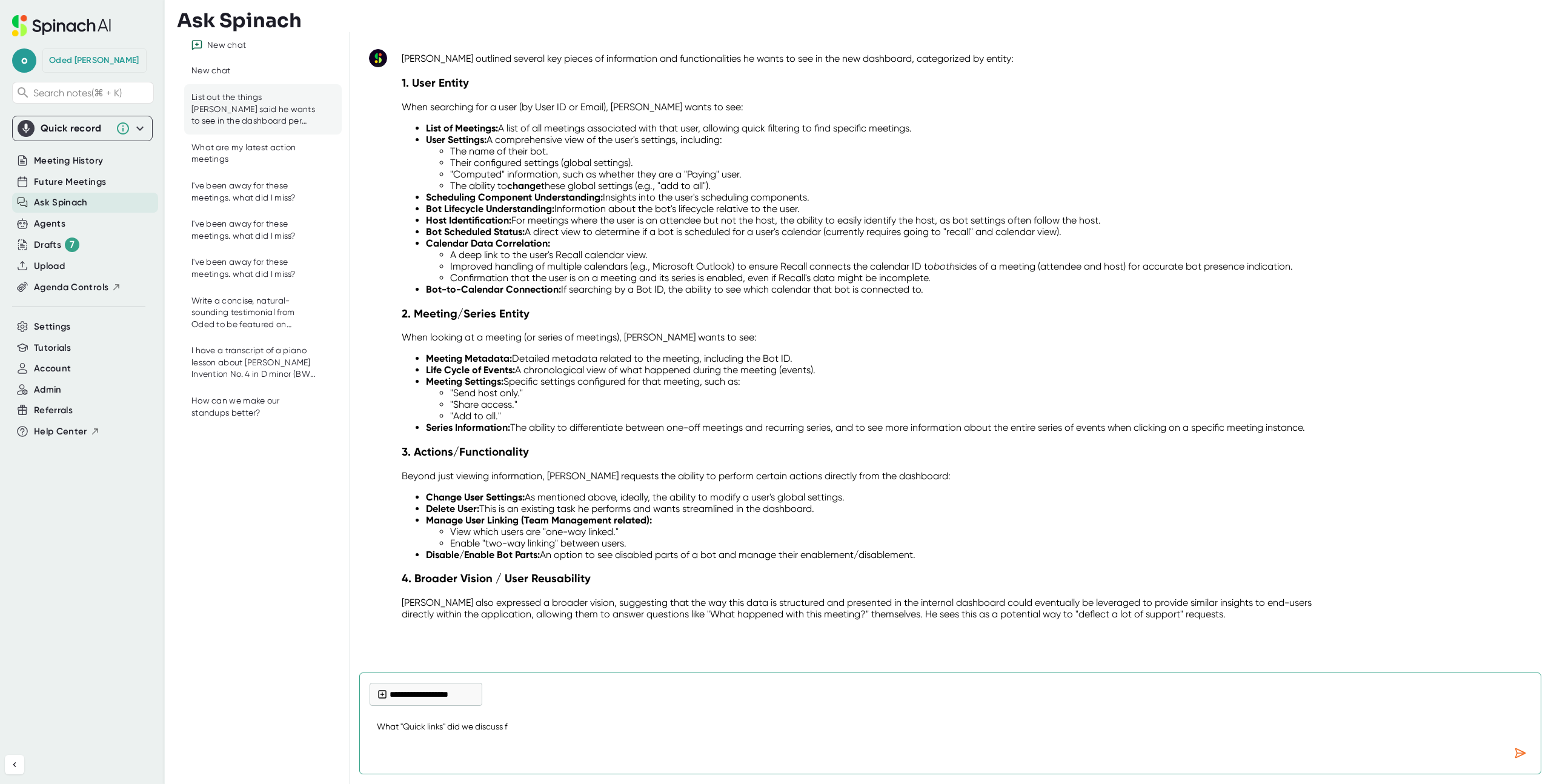
type textarea "x"
type textarea "What "Quick links" did we discuss for"
type textarea "x"
type textarea "What "Quick links" did we discuss for"
type textarea "x"
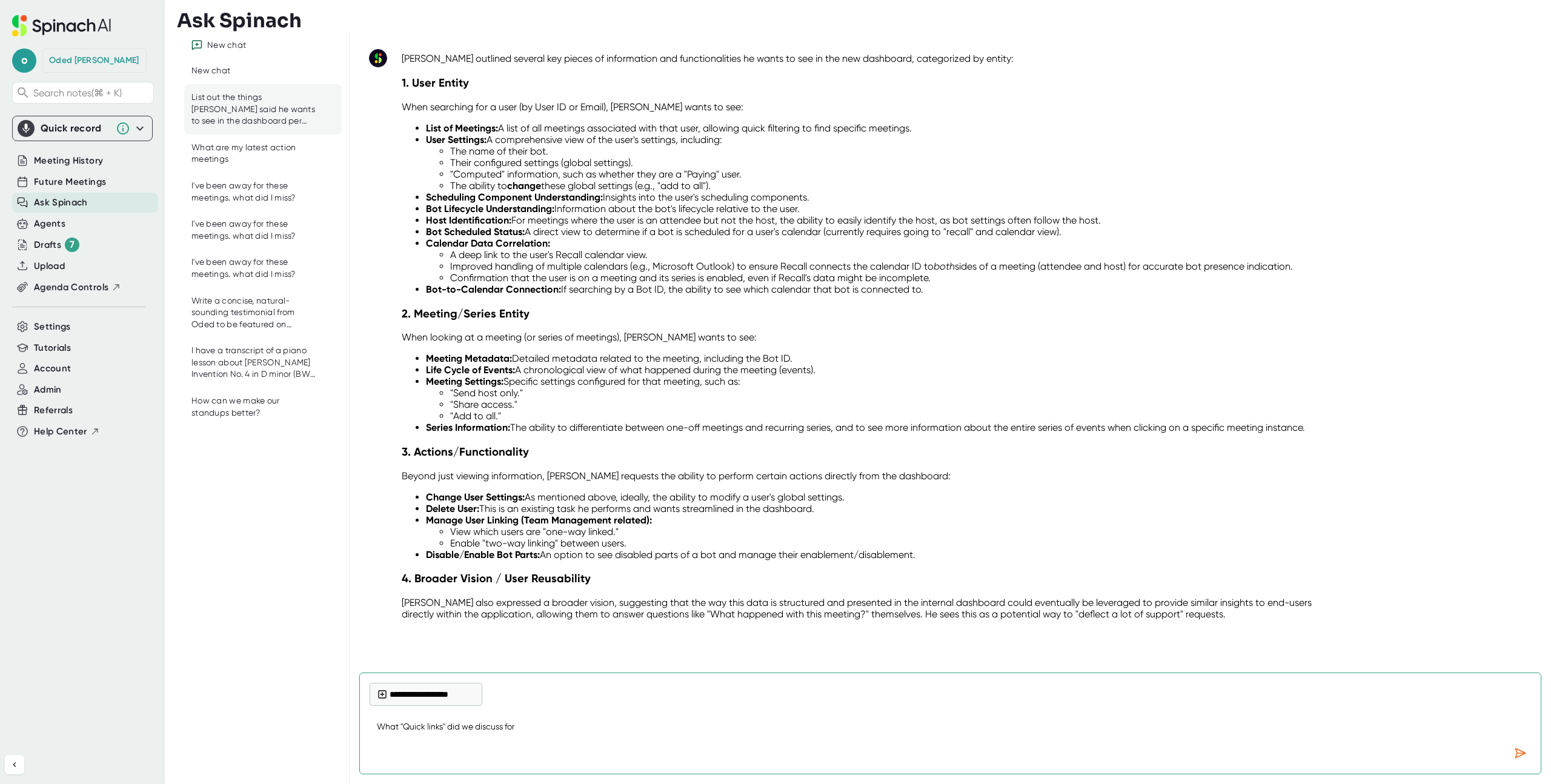
type textarea "What "Quick links" did we discuss for a"
type textarea "x"
type textarea "What "Quick links" did we discuss for a"
type textarea "x"
type textarea "What "Quick links" did we discuss for a u"
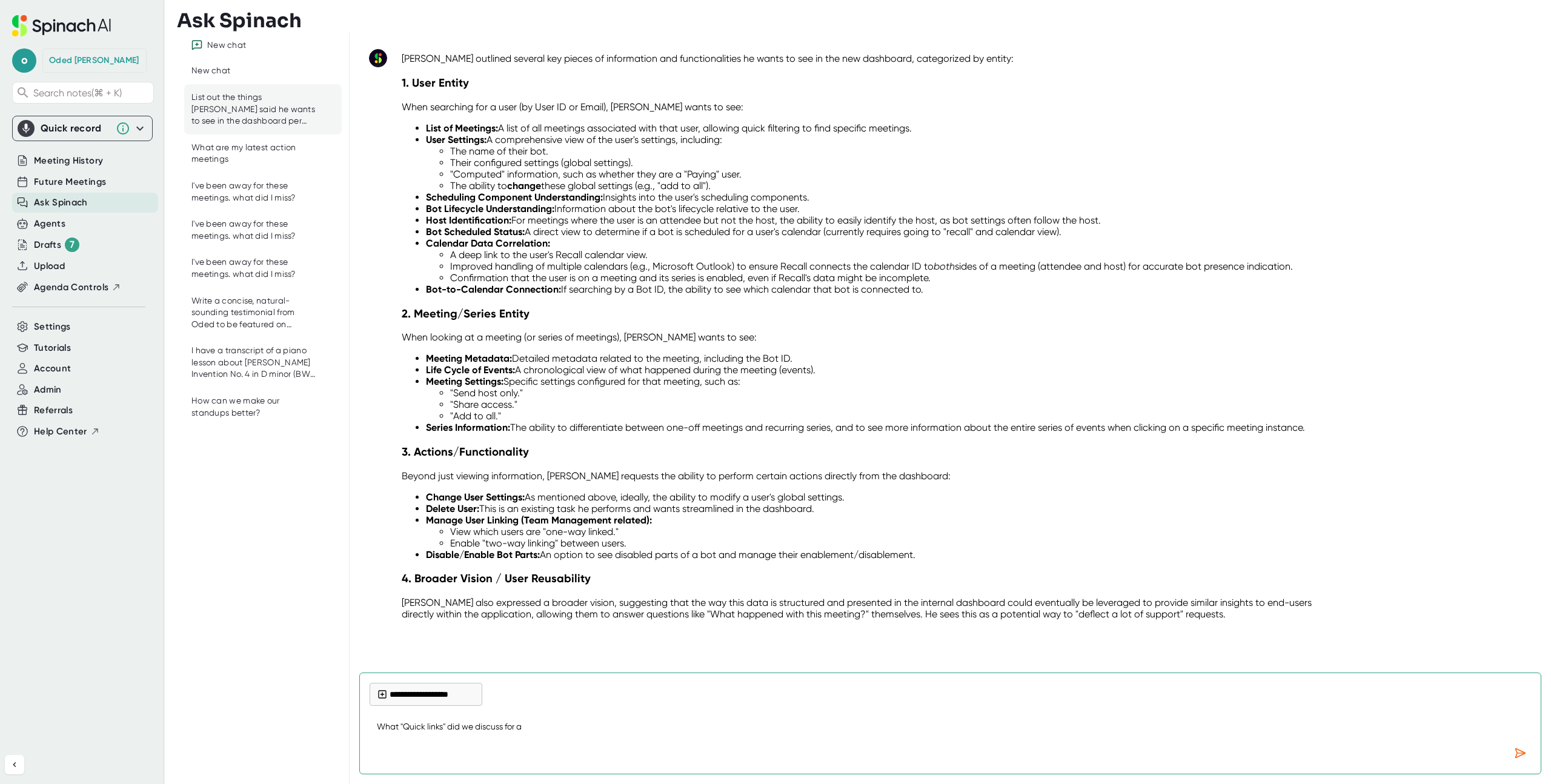
type textarea "x"
type textarea "What "Quick links" did we discuss for a us"
type textarea "x"
type textarea "What "Quick links" did we discuss for a use"
type textarea "x"
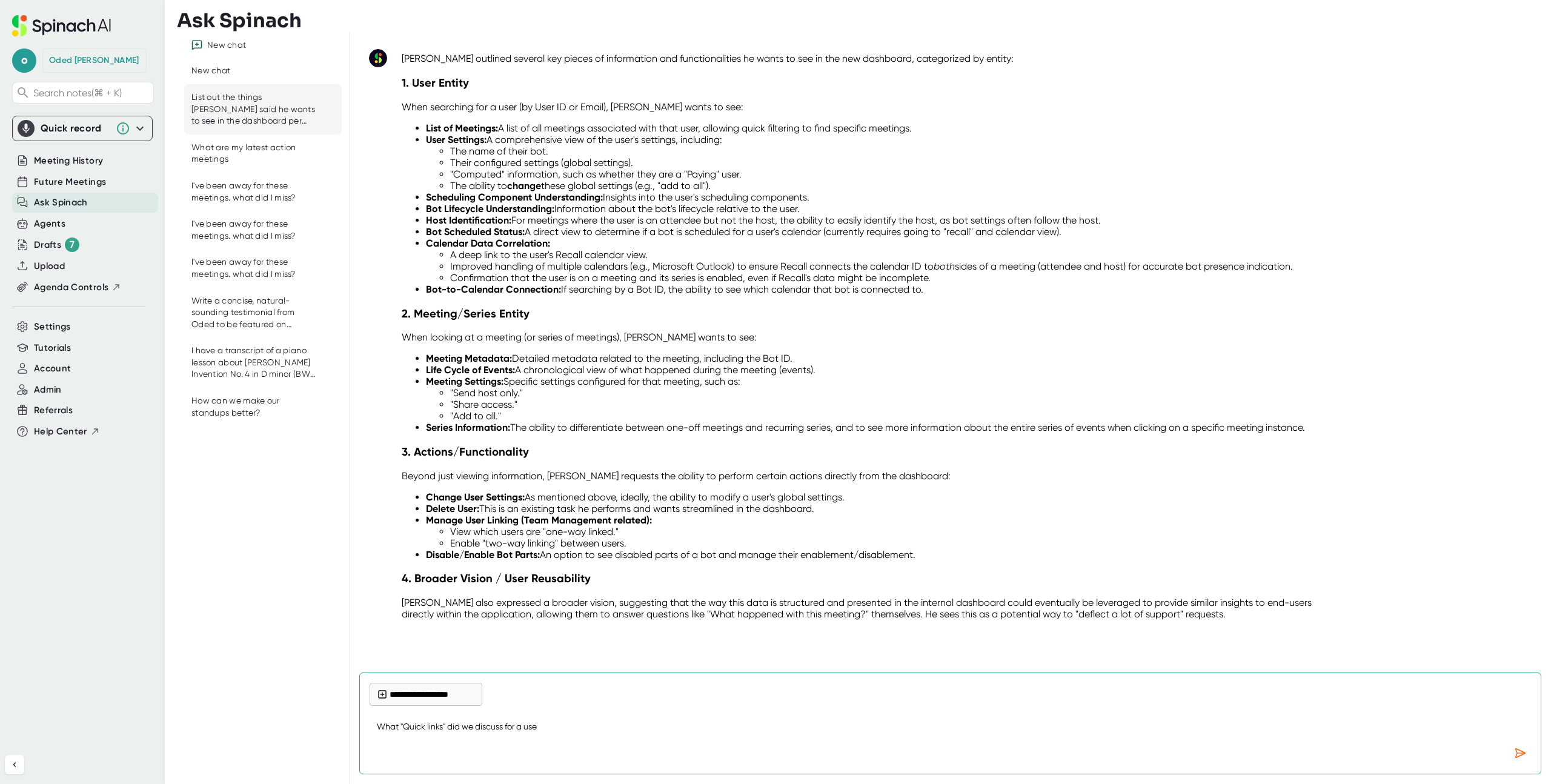
type textarea "What "Quick links" did we discuss for a user"
type textarea "x"
type textarea "What "Quick links" did we discuss for a user?"
type textarea "x"
type textarea "What "Quick links" did we discuss for a user?"
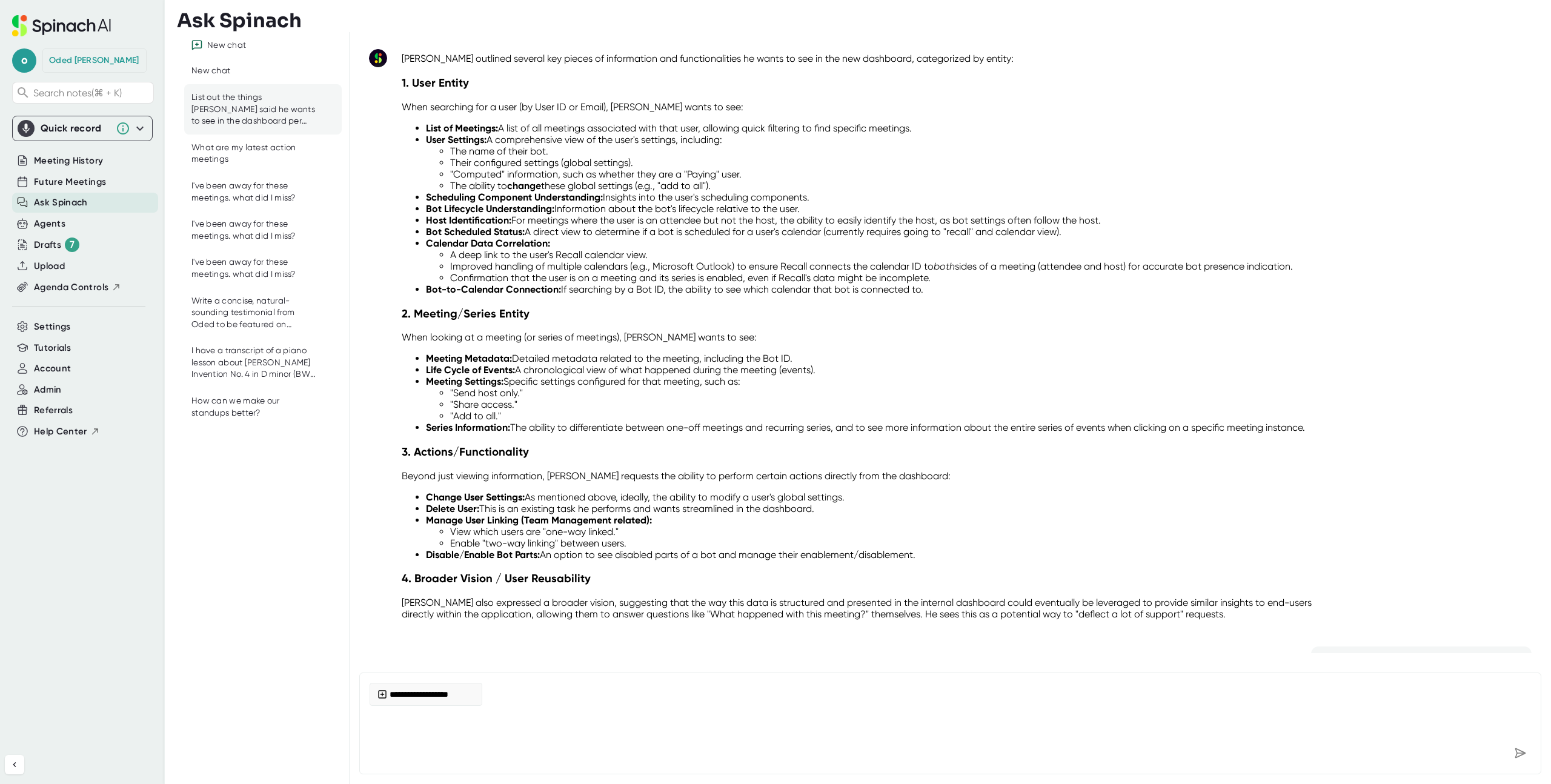
scroll to position [158, 0]
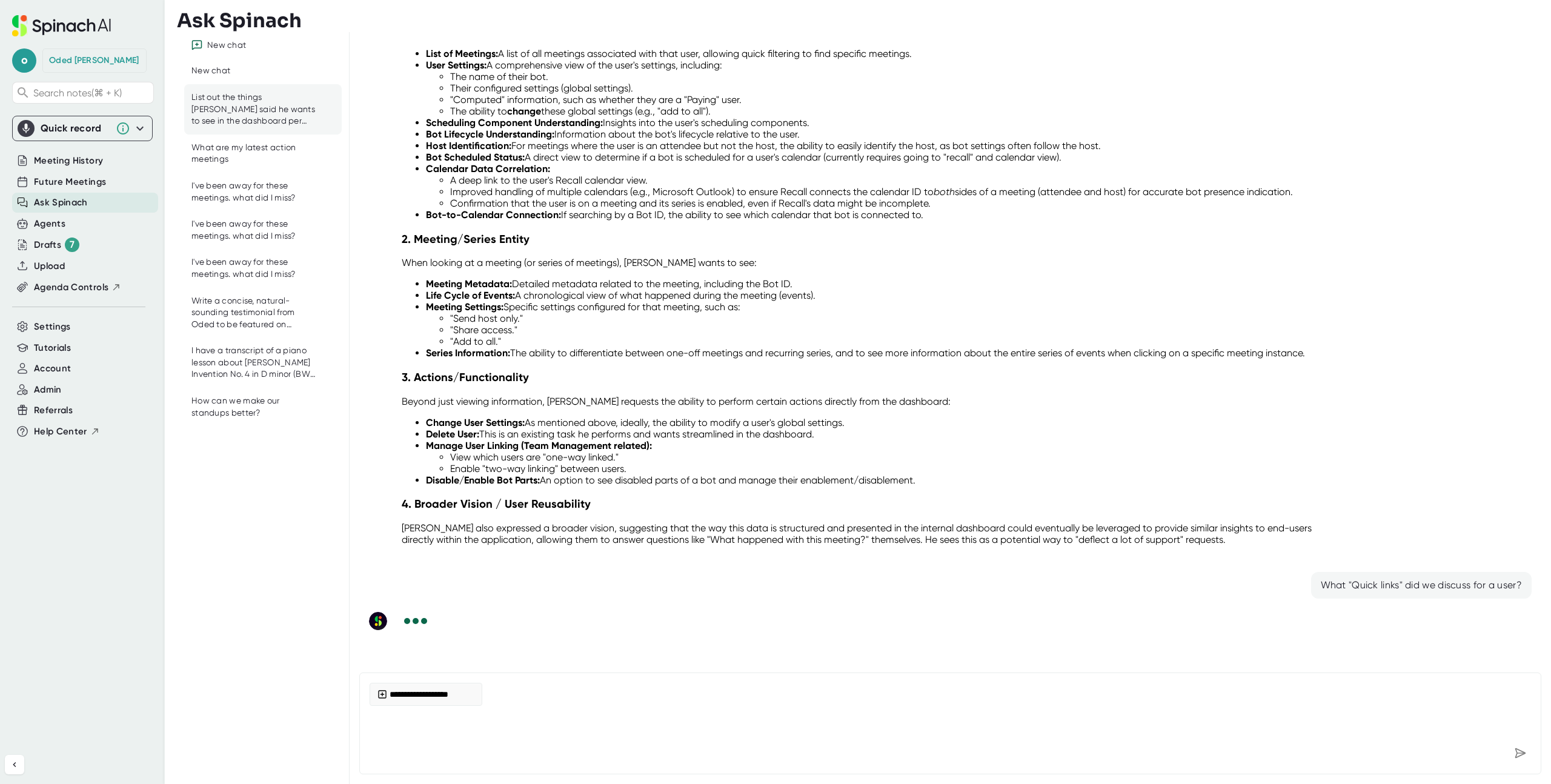
click at [1058, 397] on p "Beyond just viewing information, [PERSON_NAME] requests the ability to perform …" at bounding box center [857, 401] width 912 height 12
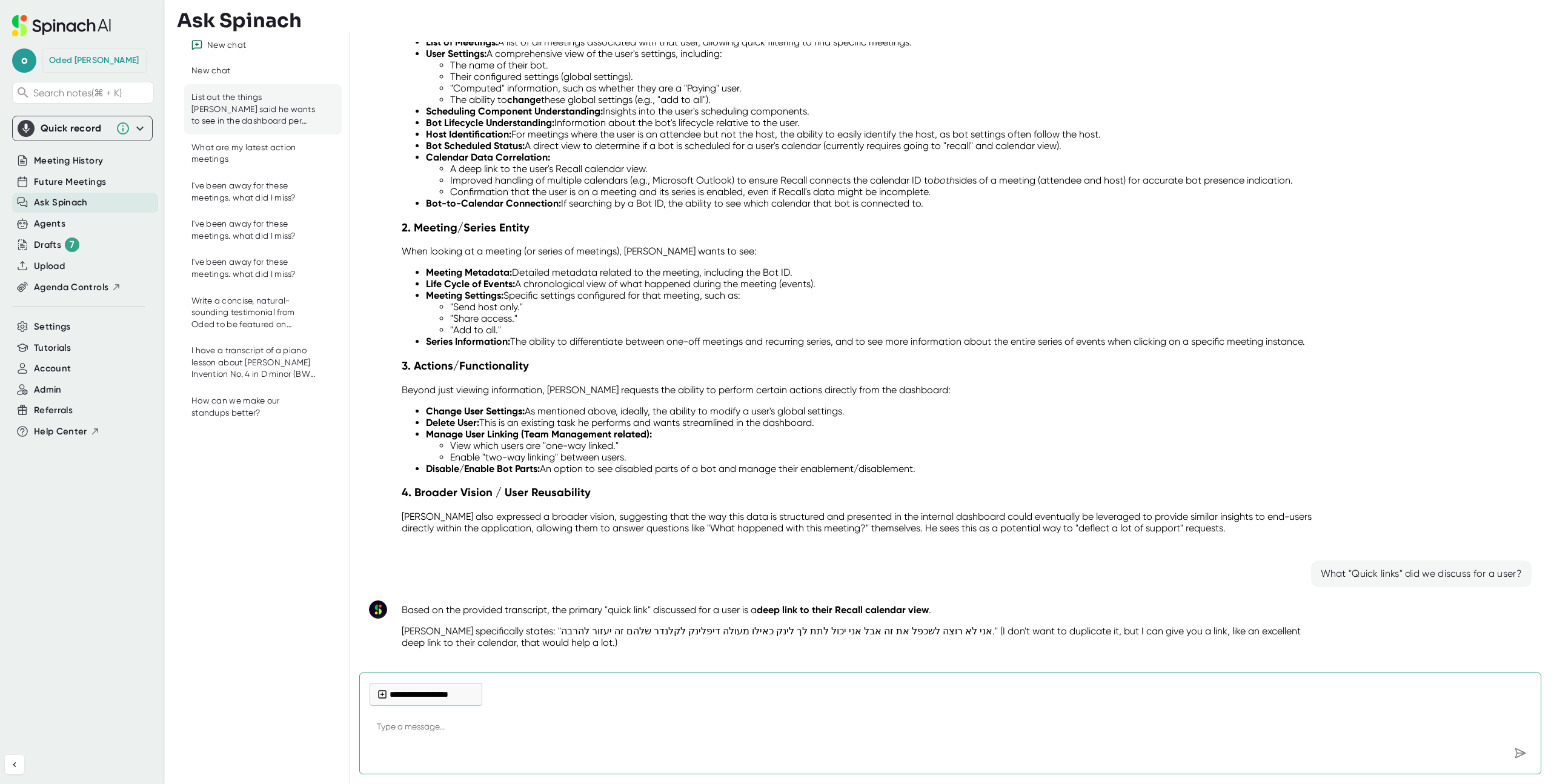
scroll to position [222, 0]
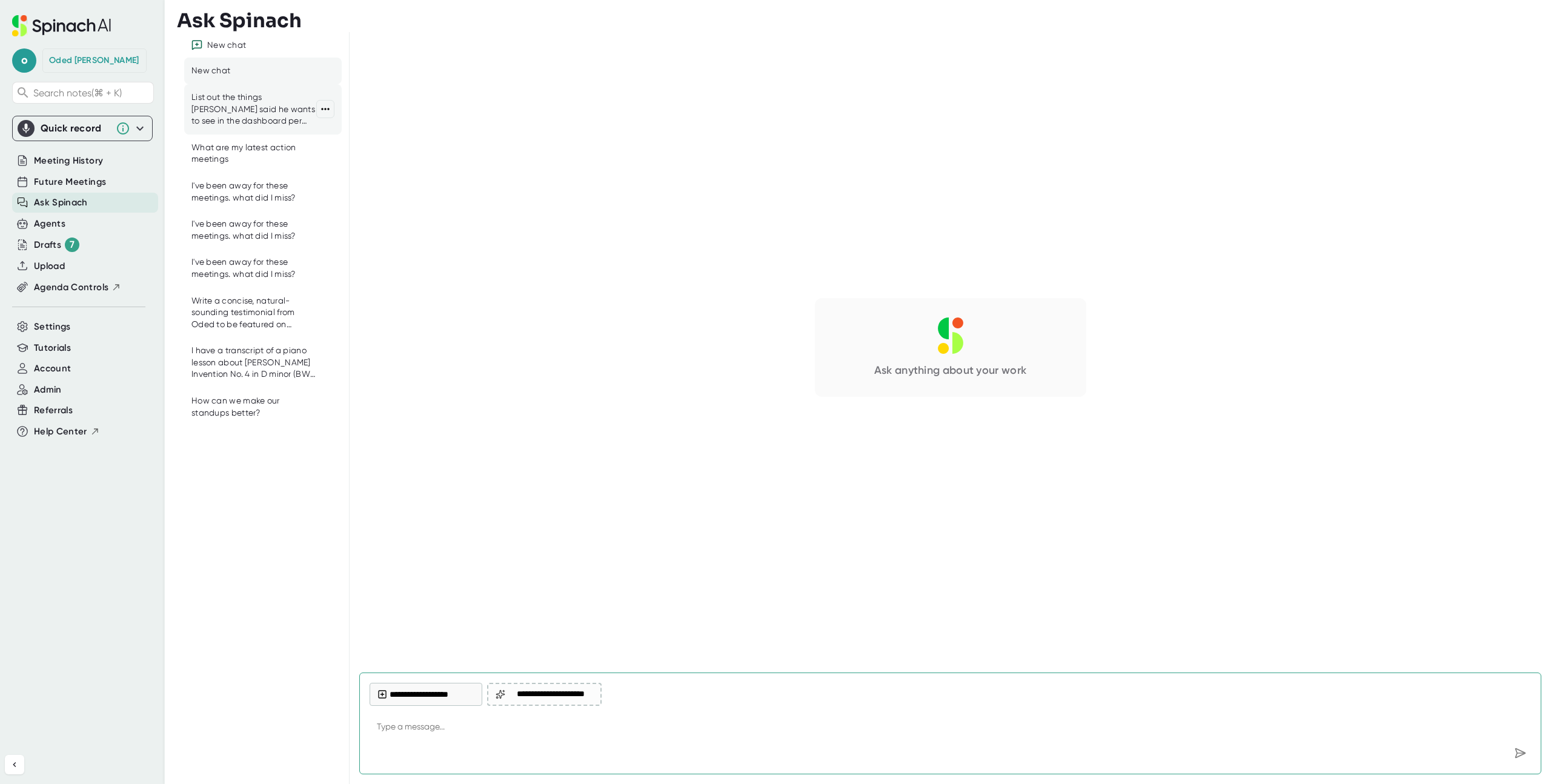
click at [265, 122] on div "List out the things [PERSON_NAME] said he wants to see in the dashboard per ent…" at bounding box center [254, 108] width 125 height 35
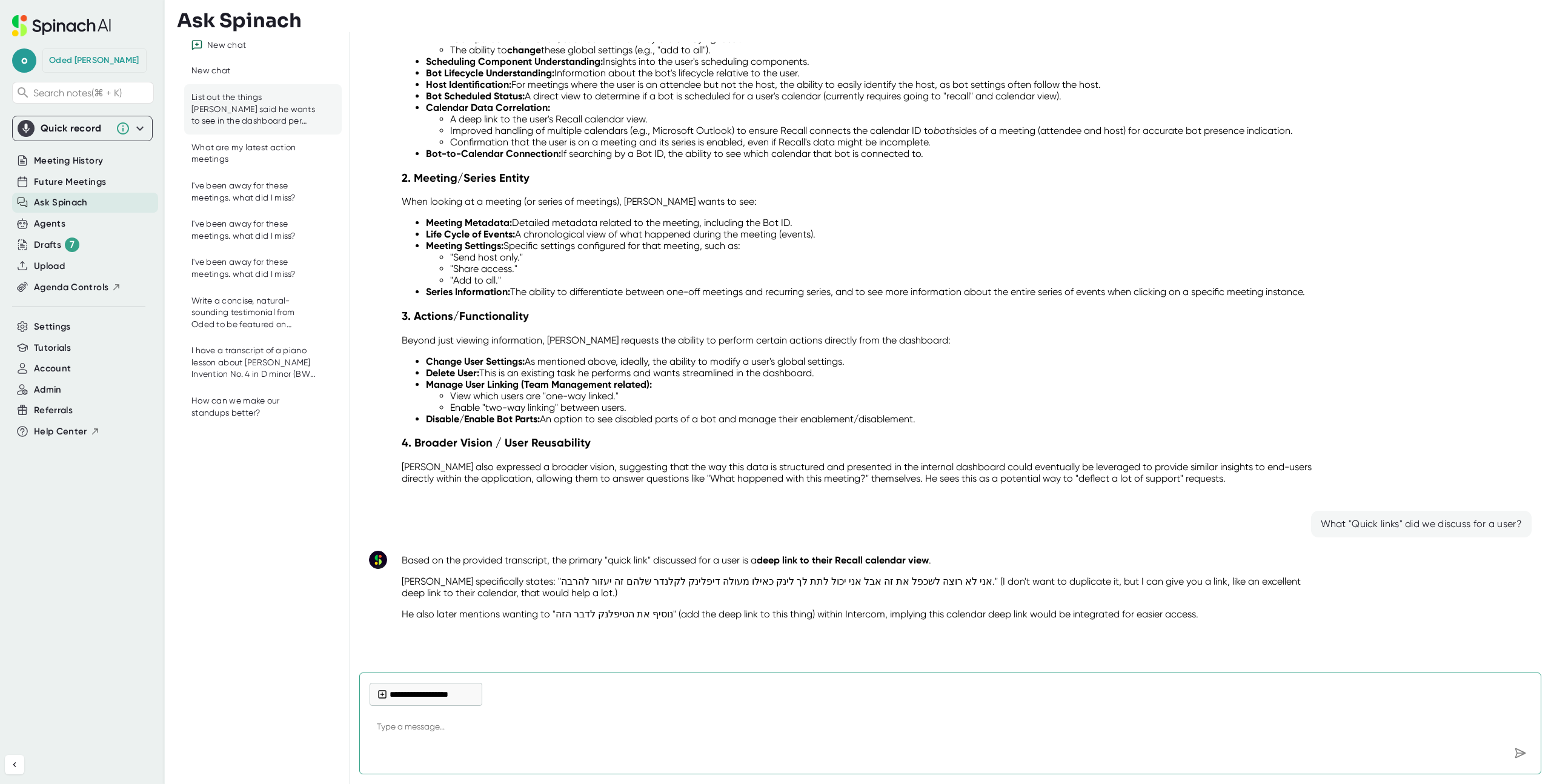
scroll to position [222, 0]
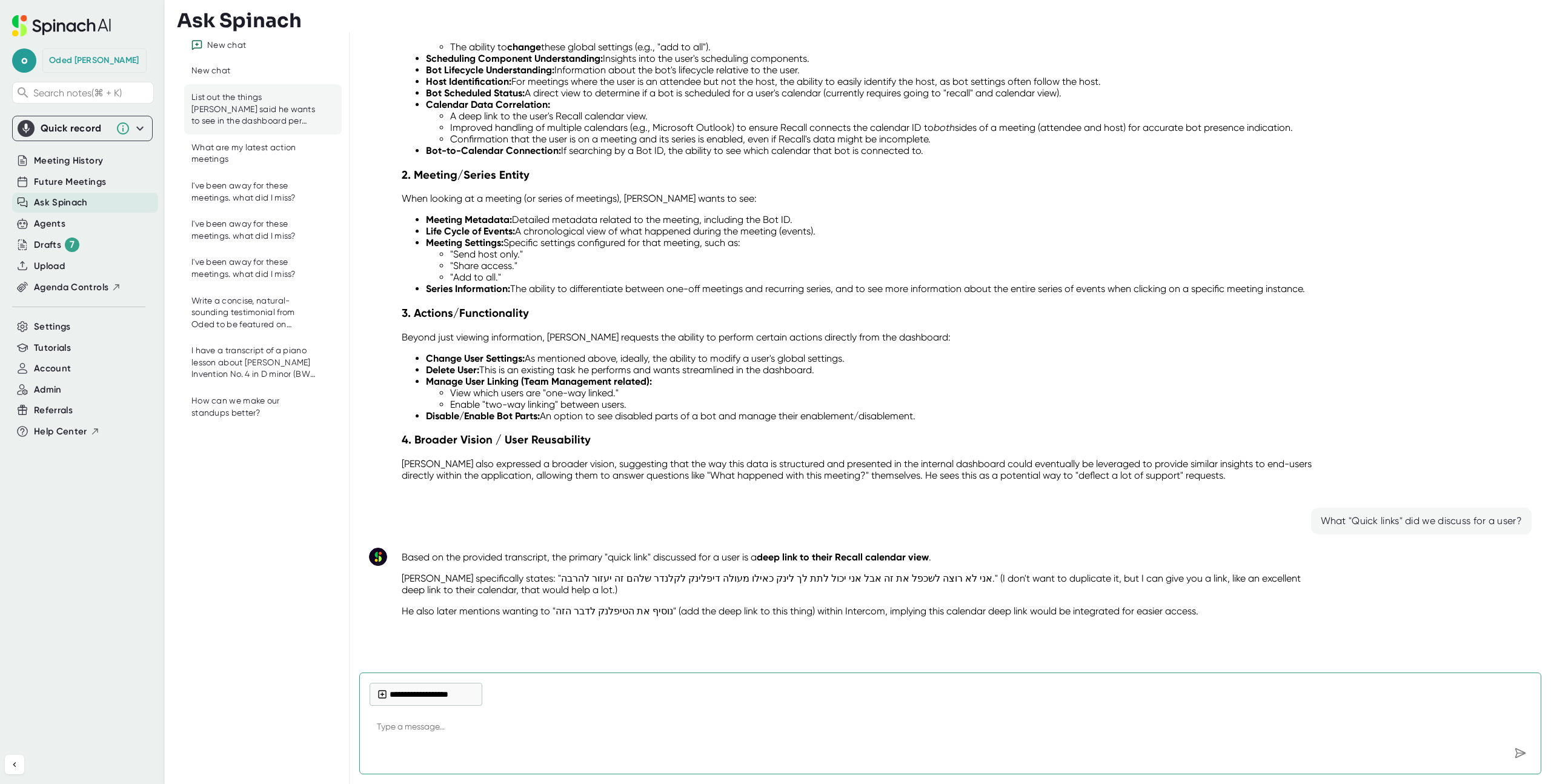
click at [812, 716] on textarea at bounding box center [951, 728] width 1162 height 29
click at [867, 729] on textarea at bounding box center [951, 728] width 1162 height 29
type textarea "x"
